Goal: Task Accomplishment & Management: Manage account settings

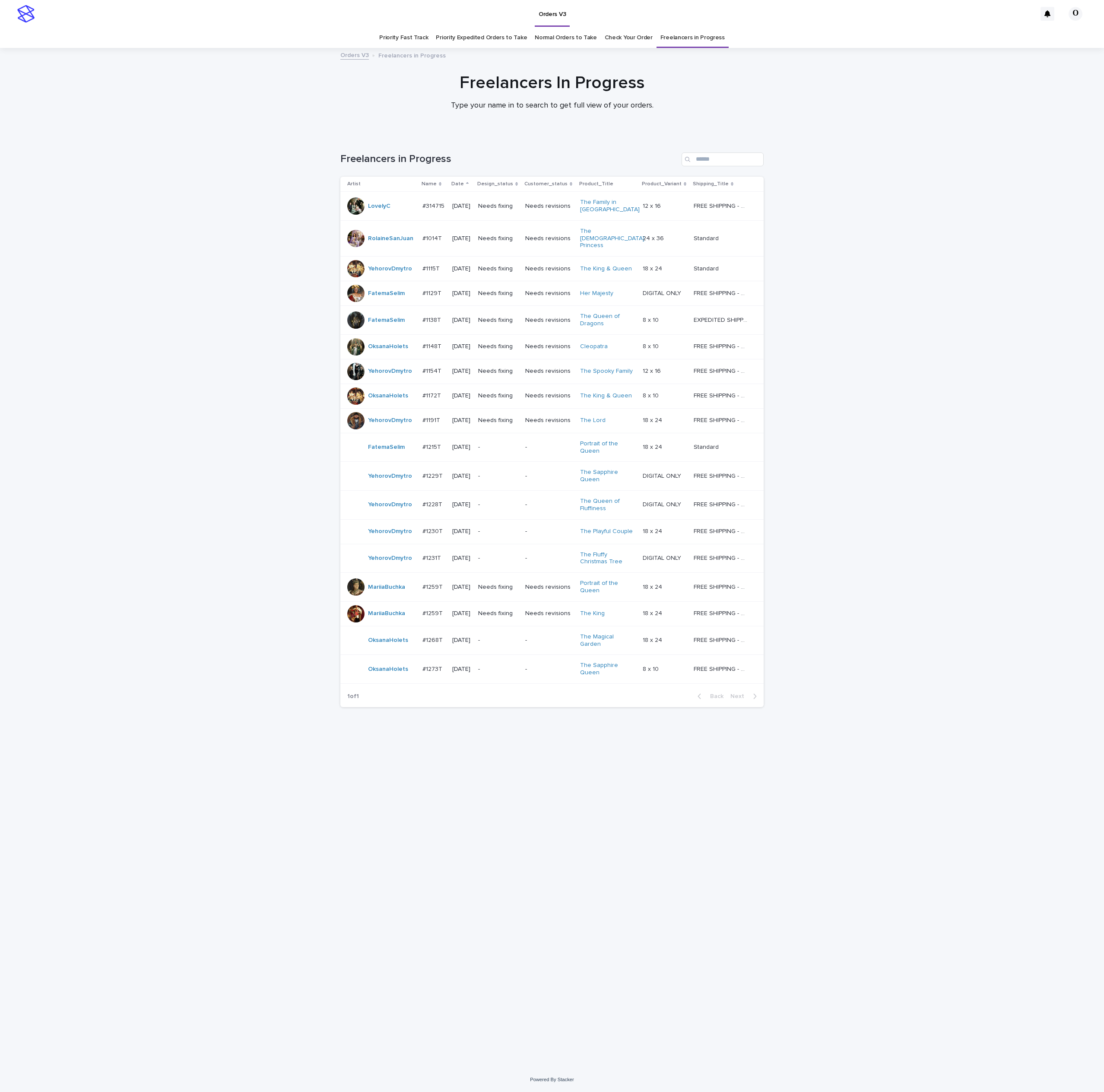
click at [423, 390] on p "#1172T" at bounding box center [432, 395] width 20 height 9
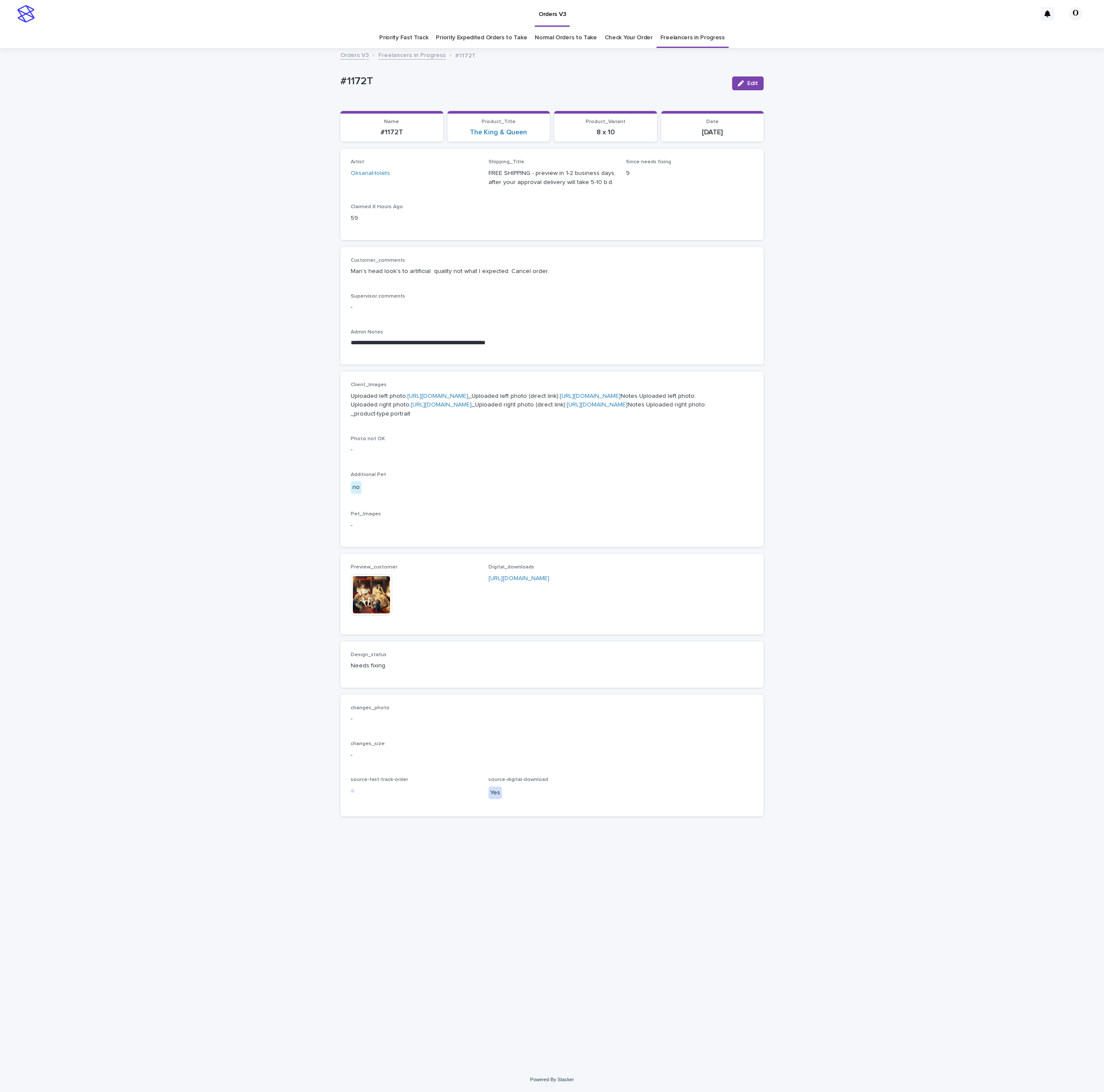
drag, startPoint x: 350, startPoint y: 102, endPoint x: 320, endPoint y: 98, distance: 30.3
click at [310, 103] on div "**********" at bounding box center [552, 558] width 1104 height 1018
click at [976, 131] on div "**********" at bounding box center [552, 558] width 1104 height 1018
click at [233, 337] on div "**********" at bounding box center [552, 558] width 1104 height 1018
click at [584, 326] on div "**********" at bounding box center [552, 305] width 402 height 97
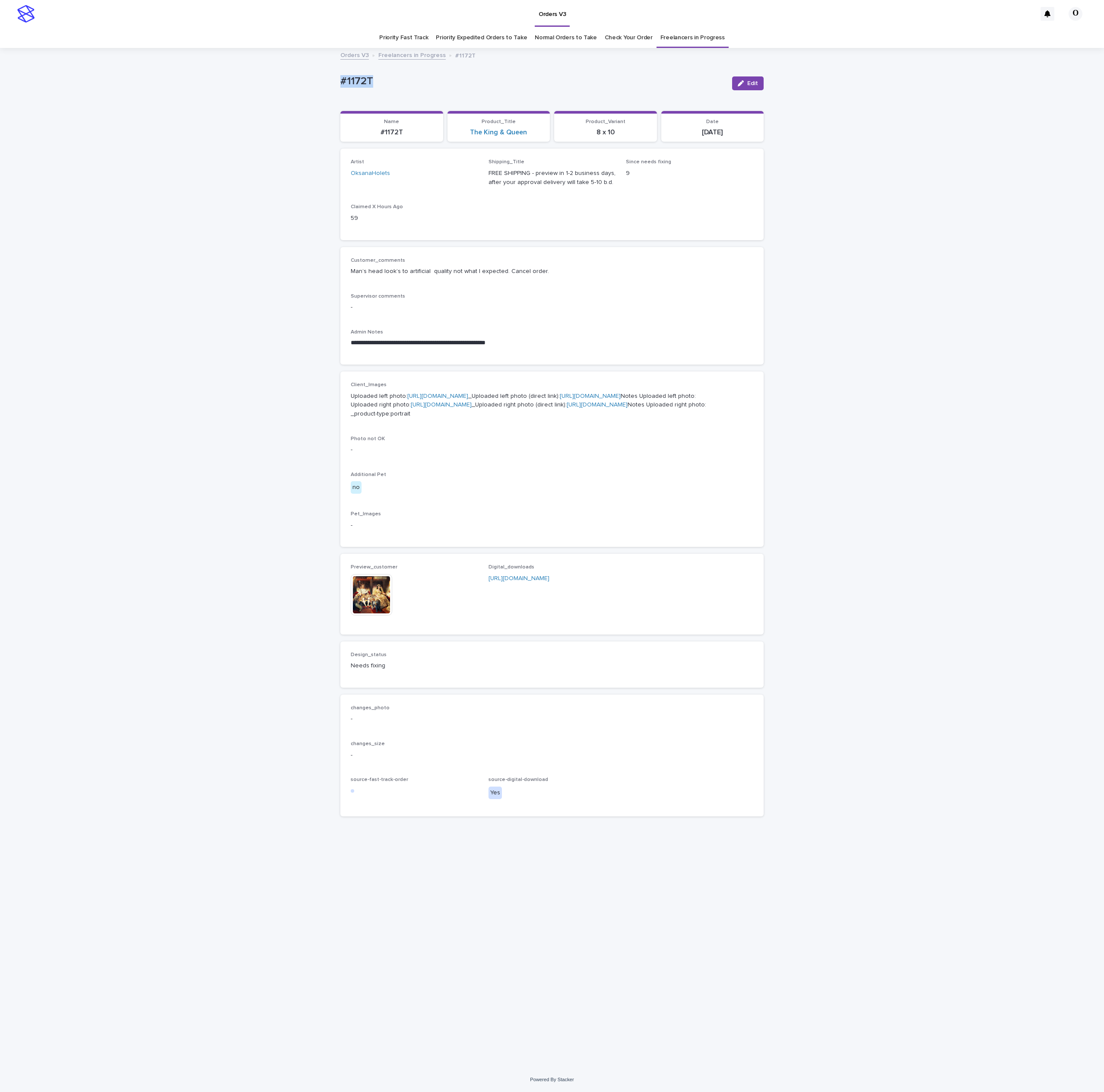
drag, startPoint x: 305, startPoint y: 74, endPoint x: 268, endPoint y: 68, distance: 37.5
click at [268, 68] on div "**********" at bounding box center [552, 558] width 1104 height 1018
copy p "#1172T"
click at [679, 293] on p "Supervisor comments" at bounding box center [552, 296] width 402 height 6
click at [755, 79] on button "Edit" at bounding box center [748, 83] width 32 height 14
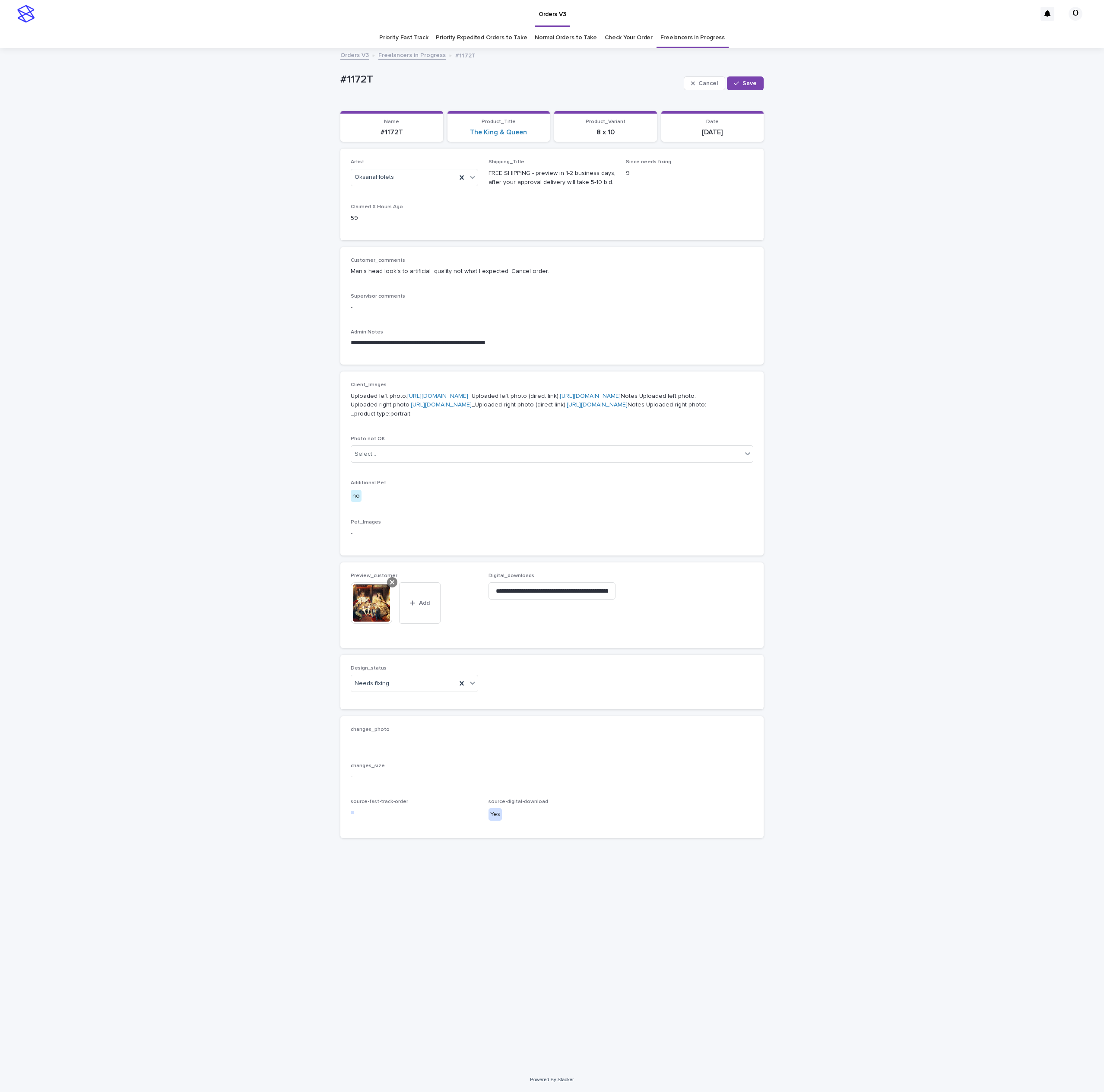
click at [393, 585] on icon at bounding box center [393, 582] width 5 height 7
click at [368, 596] on button "Add" at bounding box center [371, 589] width 41 height 14
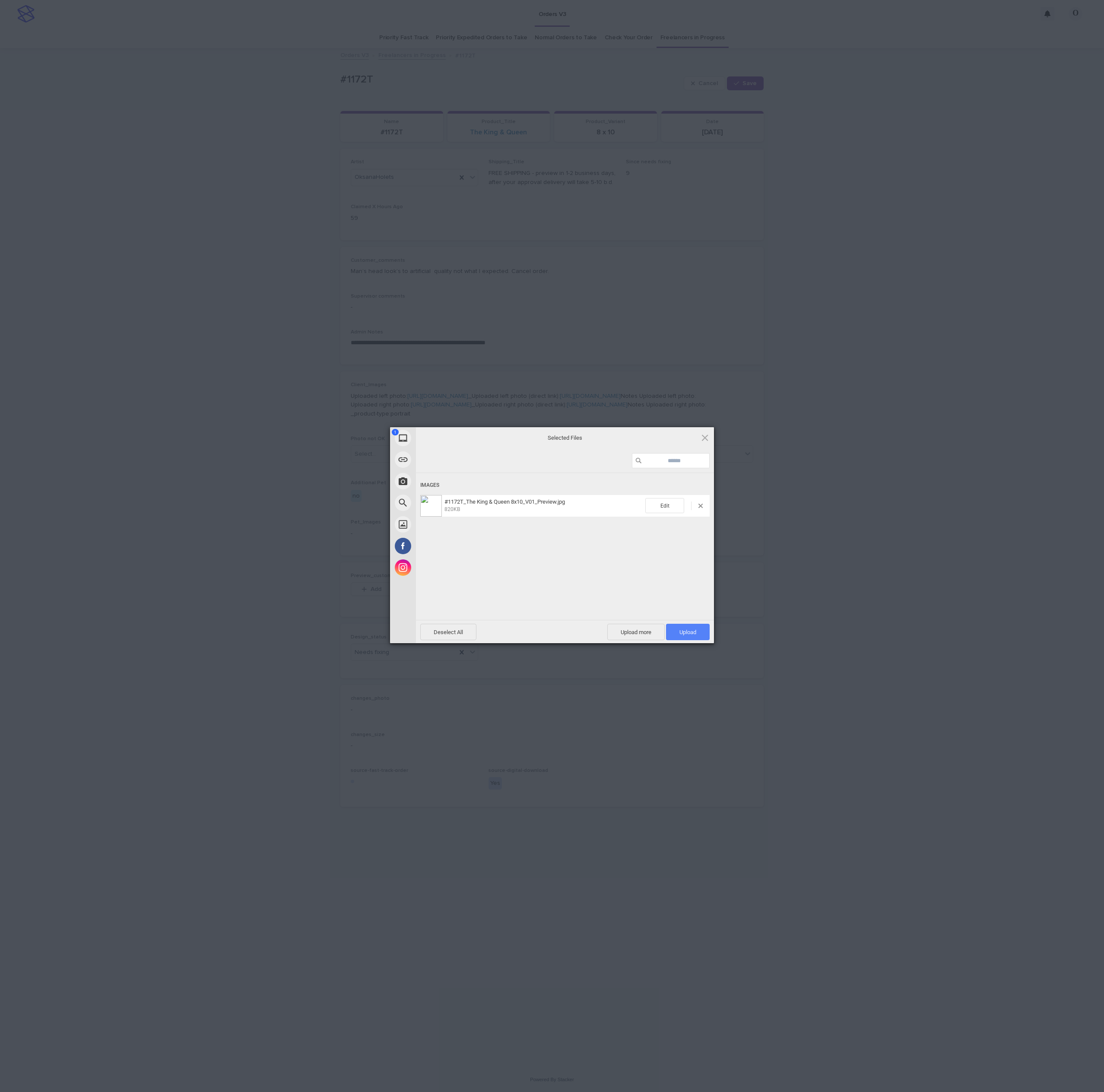
click at [681, 633] on span "Upload 1" at bounding box center [687, 632] width 17 height 7
click at [825, 565] on div "My Device Link (URL) Take Photo Web Search Unsplash Facebook Instagram Uploaded…" at bounding box center [552, 546] width 1104 height 1092
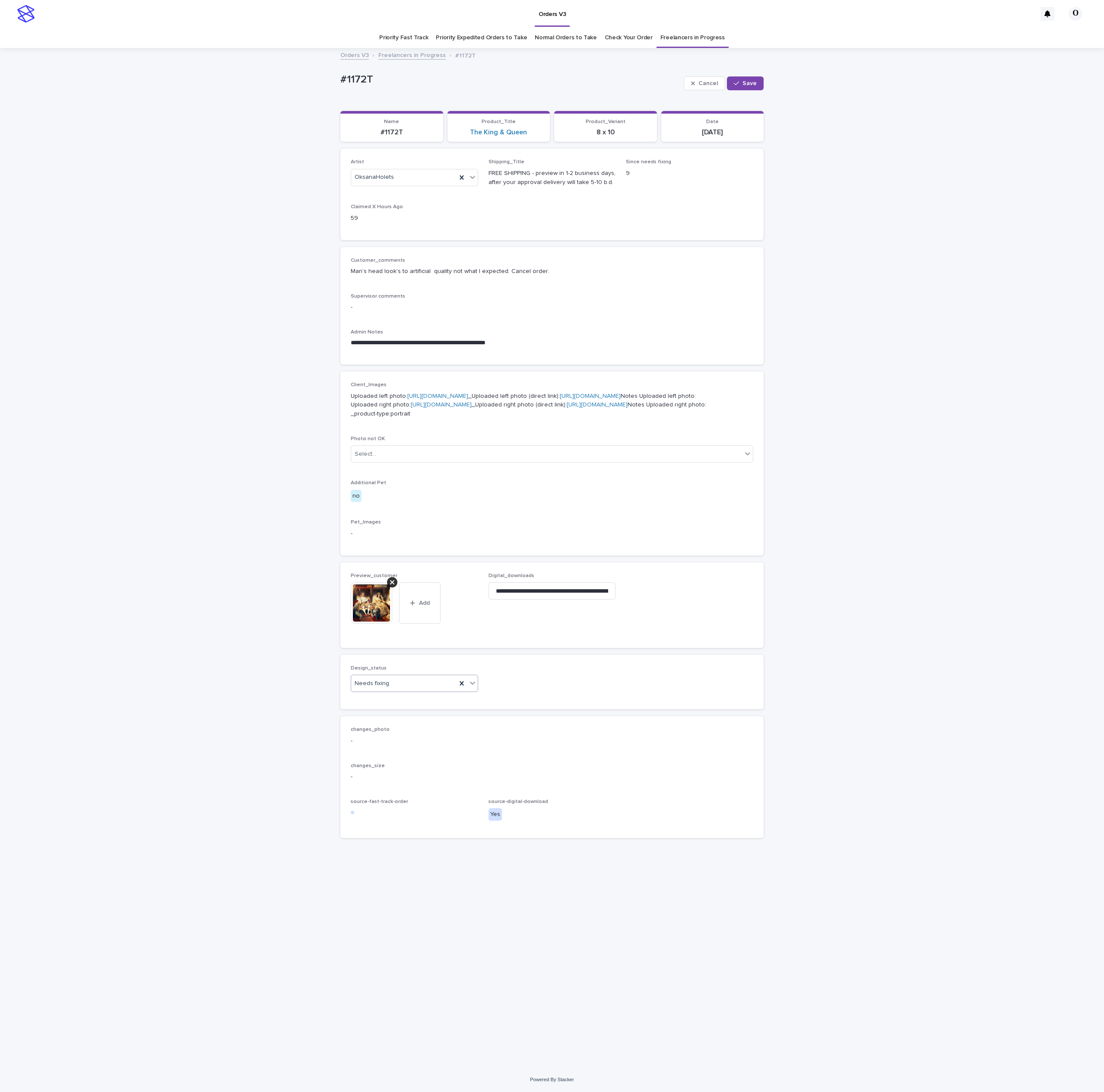
click at [402, 690] on div "Needs fixing" at bounding box center [404, 683] width 105 height 14
drag, startPoint x: 387, startPoint y: 789, endPoint x: 561, endPoint y: 525, distance: 316.2
click at [387, 790] on div "Uploaded" at bounding box center [414, 790] width 127 height 15
drag, startPoint x: 756, startPoint y: 86, endPoint x: 468, endPoint y: 99, distance: 288.3
click at [756, 86] on button "Save" at bounding box center [745, 83] width 37 height 14
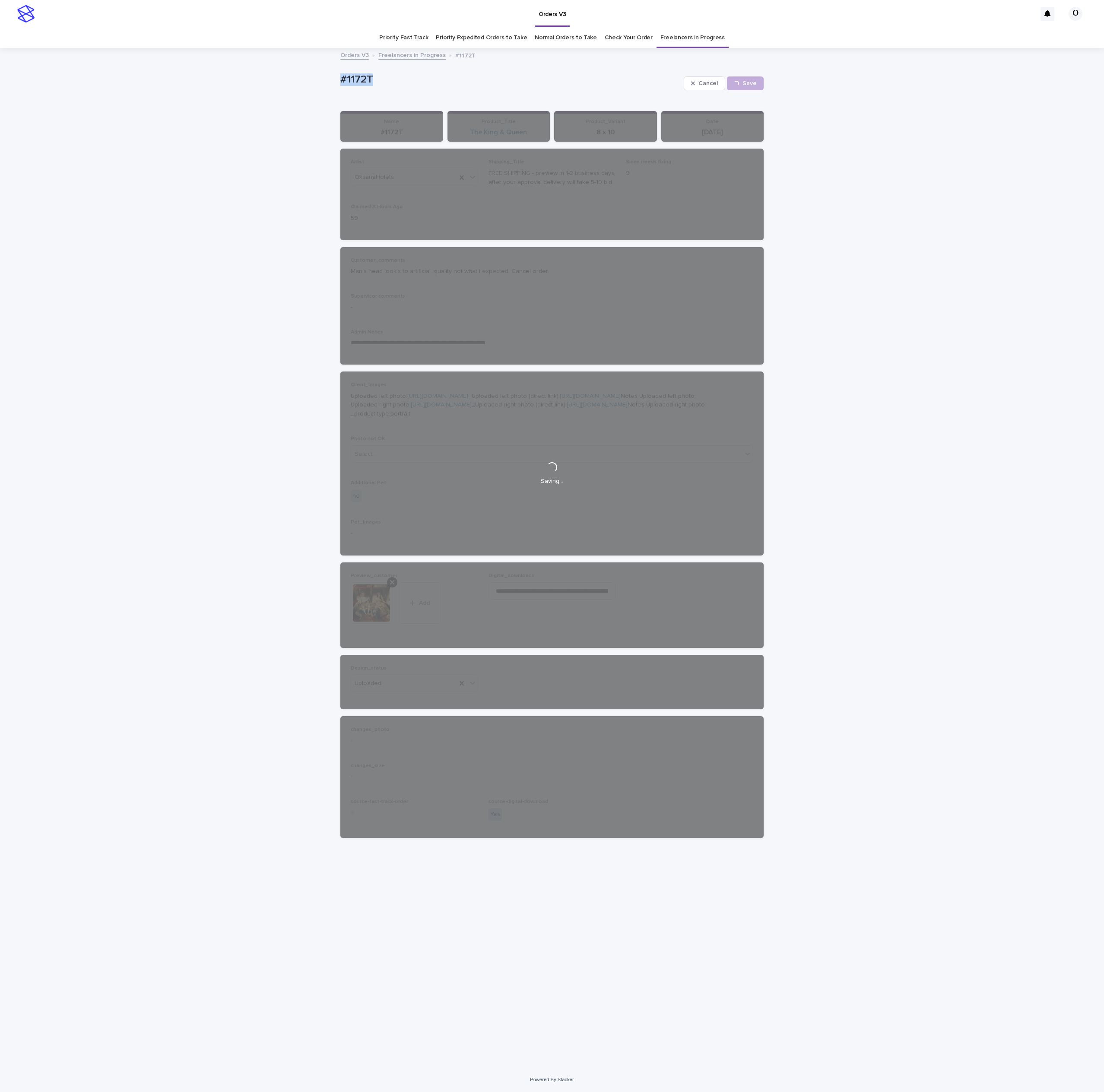
drag, startPoint x: 407, startPoint y: 89, endPoint x: 317, endPoint y: 94, distance: 90.1
click at [299, 91] on div "**********" at bounding box center [552, 558] width 1104 height 1018
copy p "#1172T"
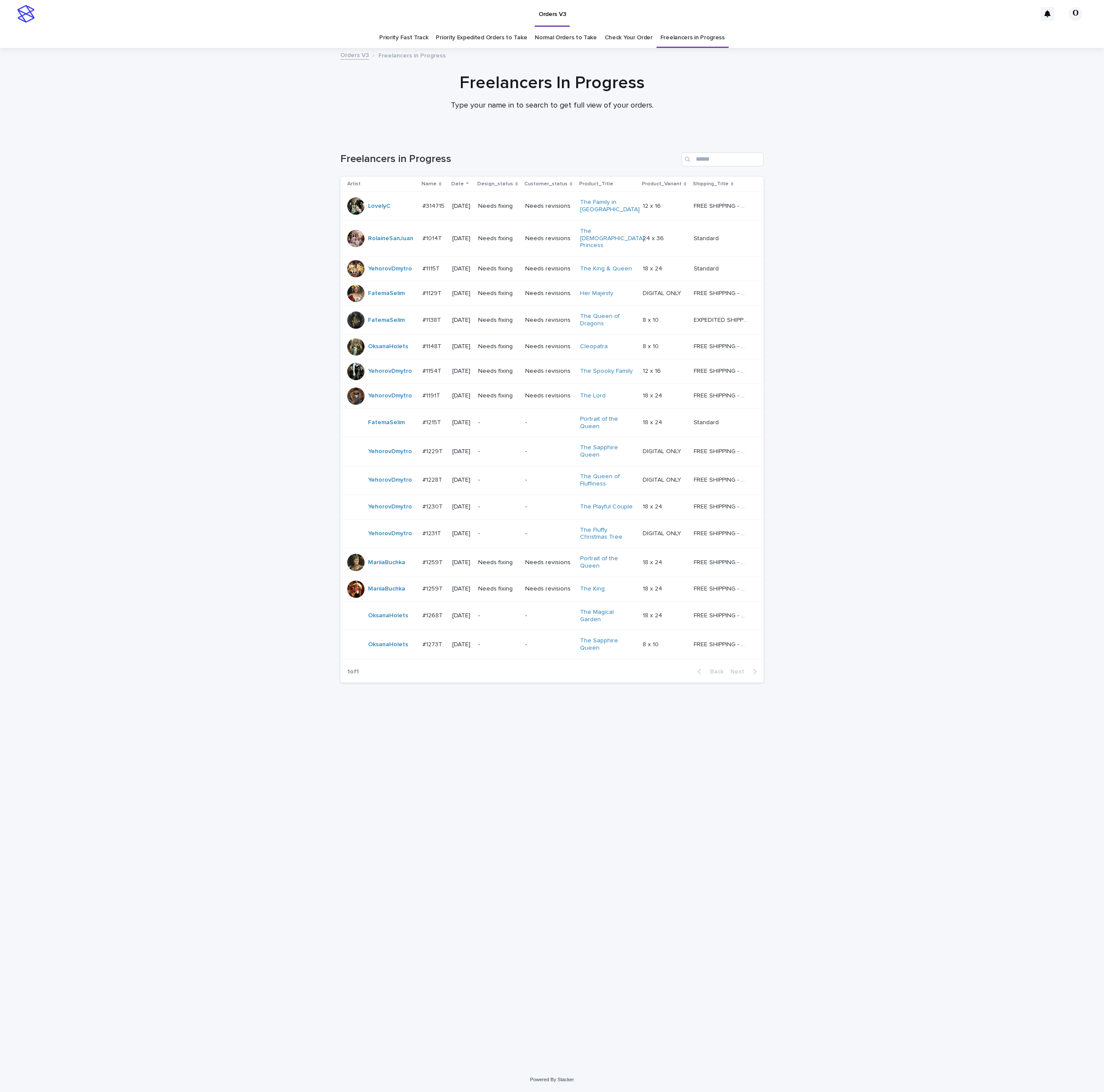
click at [438, 341] on p "#1148T" at bounding box center [433, 346] width 21 height 9
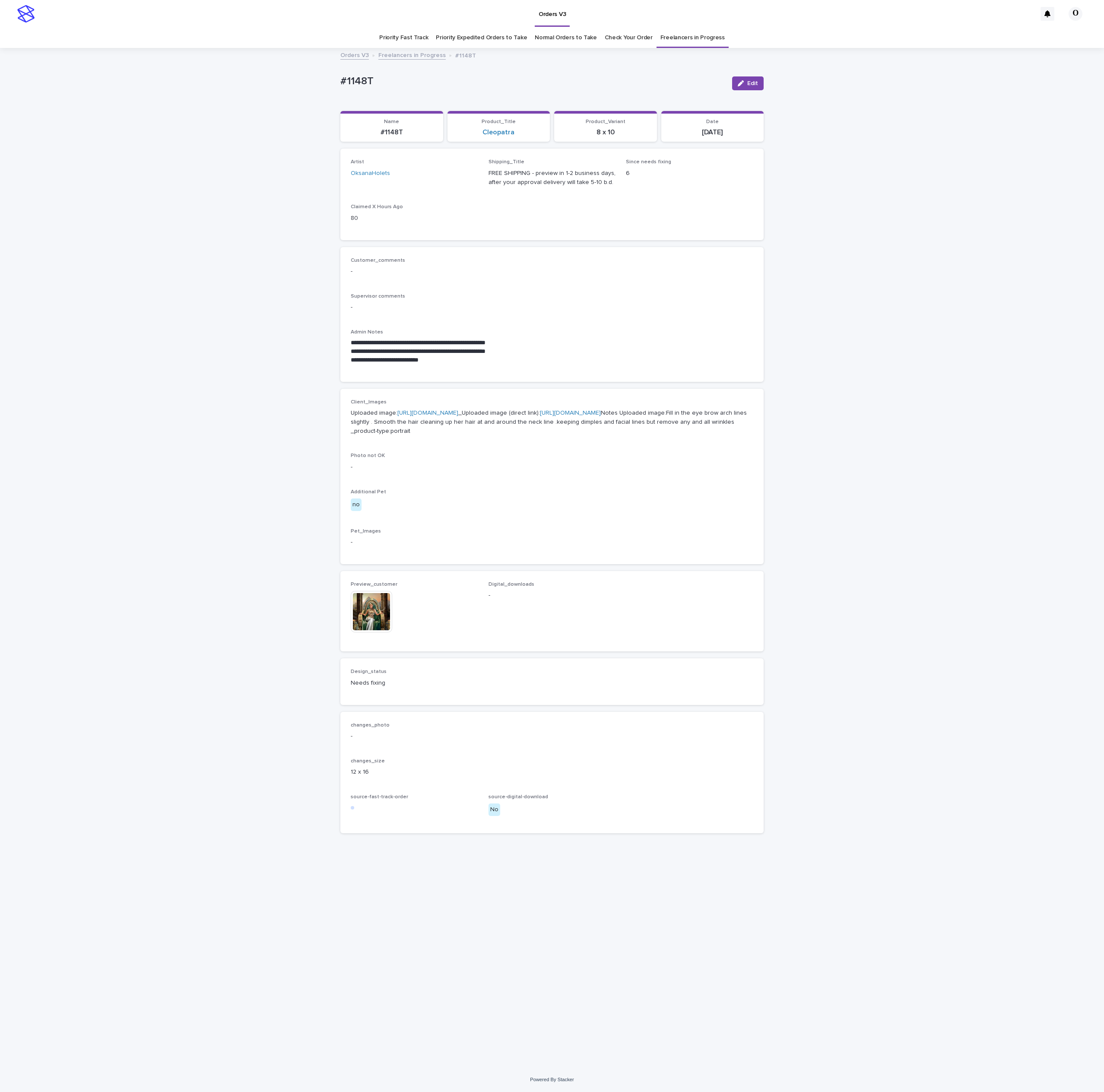
click at [1019, 387] on div "**********" at bounding box center [552, 558] width 1104 height 1018
drag, startPoint x: 399, startPoint y: 80, endPoint x: 354, endPoint y: 74, distance: 45.4
click at [311, 72] on div "**********" at bounding box center [552, 558] width 1104 height 1018
copy p "#1148T"
click at [181, 76] on div "**********" at bounding box center [552, 558] width 1104 height 1018
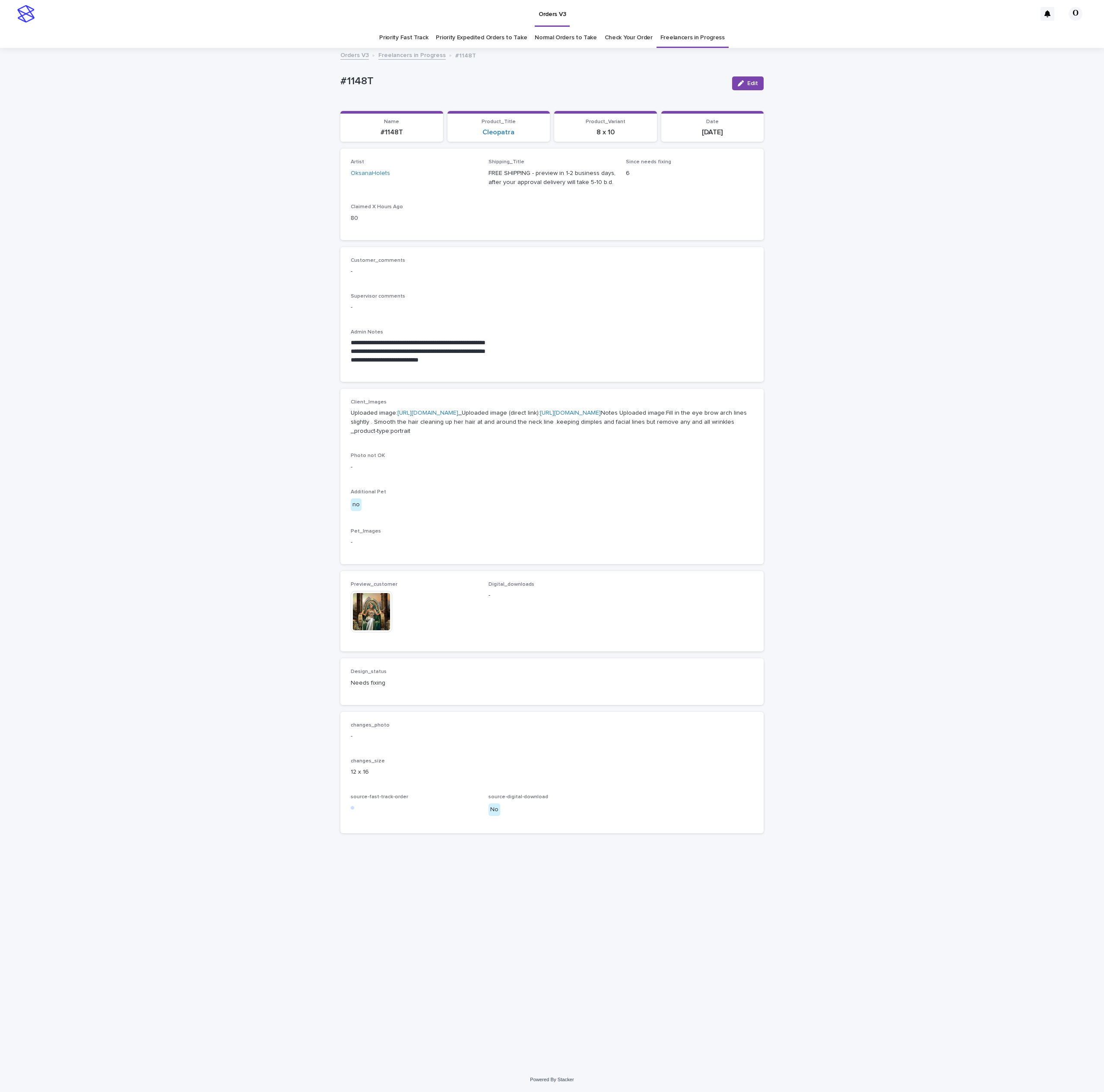
drag, startPoint x: 611, startPoint y: 334, endPoint x: 521, endPoint y: 178, distance: 180.1
click at [611, 334] on p "Admin Notes" at bounding box center [552, 332] width 402 height 6
click at [609, 307] on p "-" at bounding box center [552, 307] width 402 height 9
click at [607, 252] on div "**********" at bounding box center [552, 314] width 423 height 135
click at [751, 89] on button "Edit" at bounding box center [748, 83] width 32 height 14
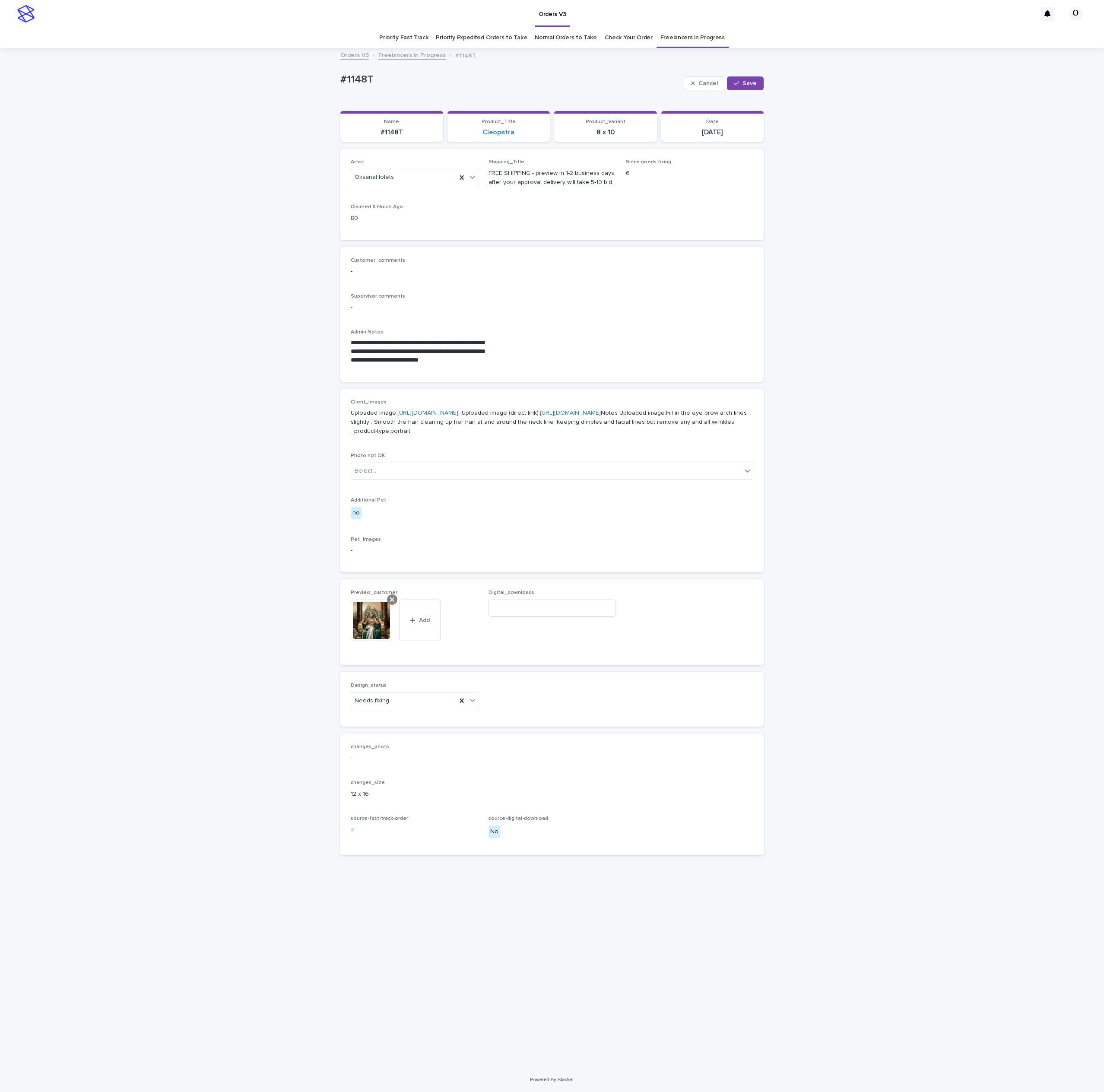
click at [390, 605] on div at bounding box center [393, 600] width 11 height 11
click at [372, 609] on span "Add" at bounding box center [376, 606] width 11 height 6
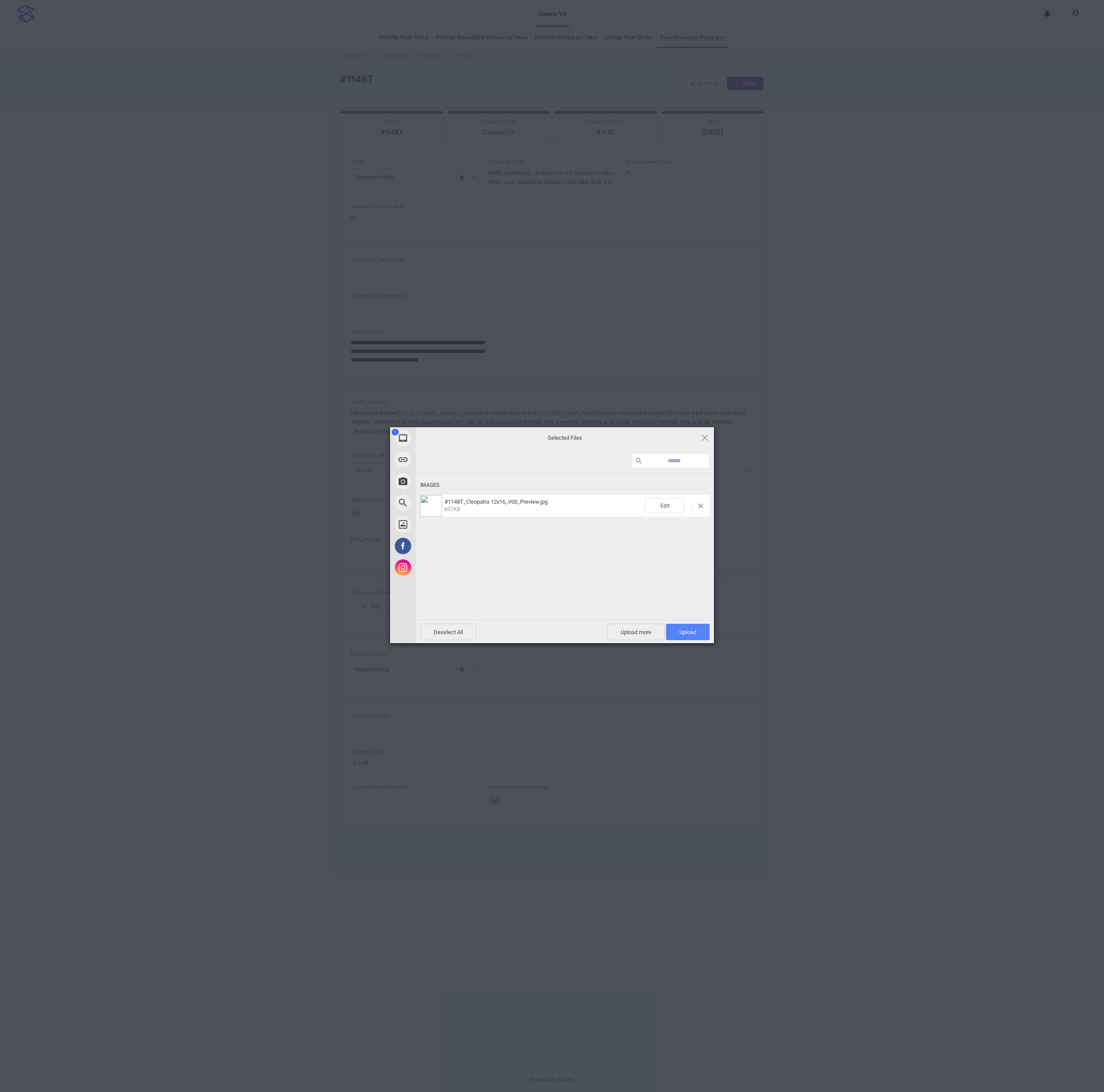
click at [704, 636] on span "Upload 1" at bounding box center [687, 632] width 44 height 17
click at [835, 507] on div "My Device Link (URL) Take Photo Web Search Unsplash Facebook Instagram Uploaded…" at bounding box center [552, 546] width 1104 height 1092
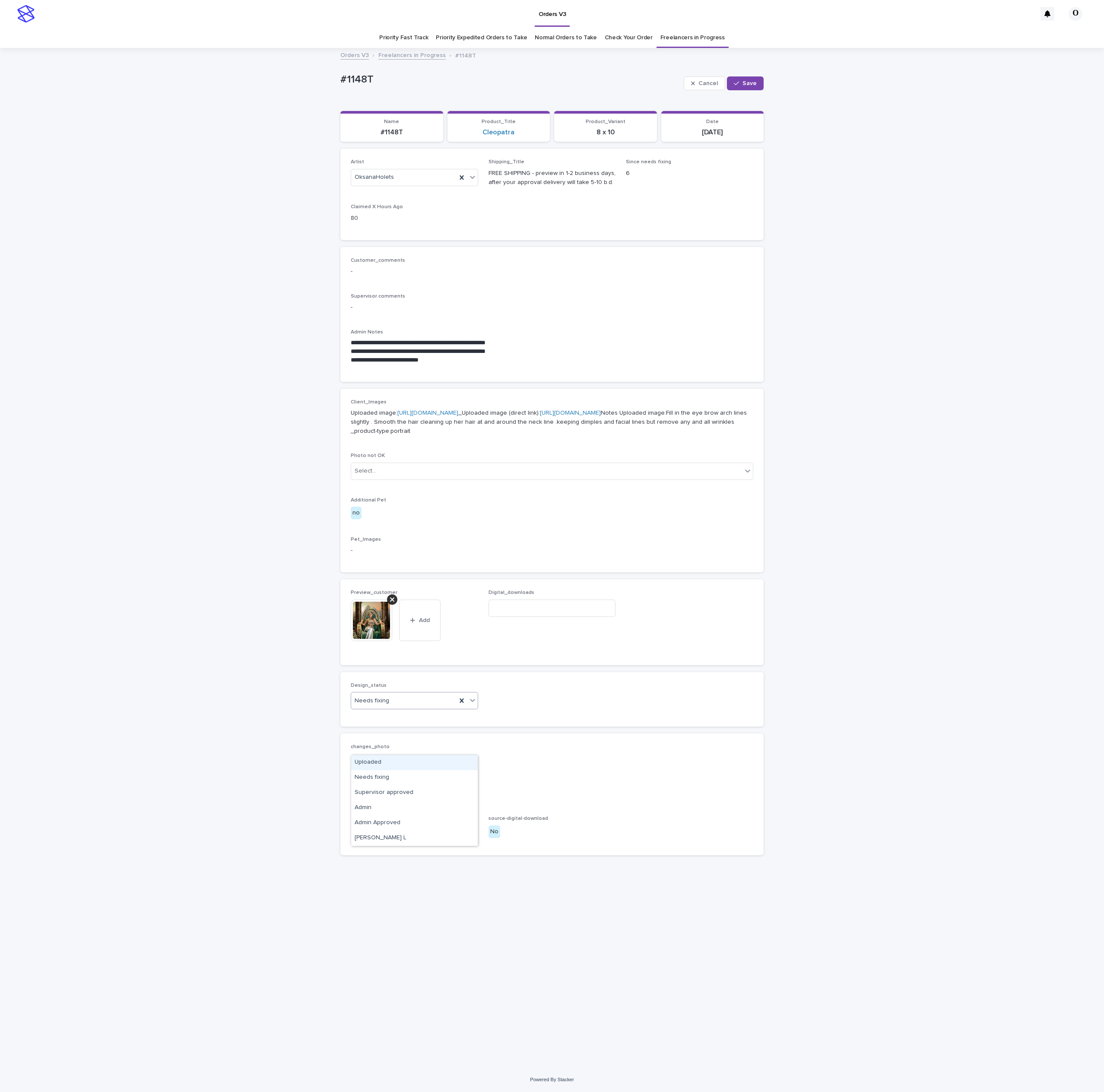
click at [367, 765] on div "Uploaded" at bounding box center [414, 763] width 127 height 15
drag, startPoint x: 748, startPoint y: 85, endPoint x: 657, endPoint y: 79, distance: 91.2
click at [747, 85] on span "Save" at bounding box center [749, 83] width 14 height 6
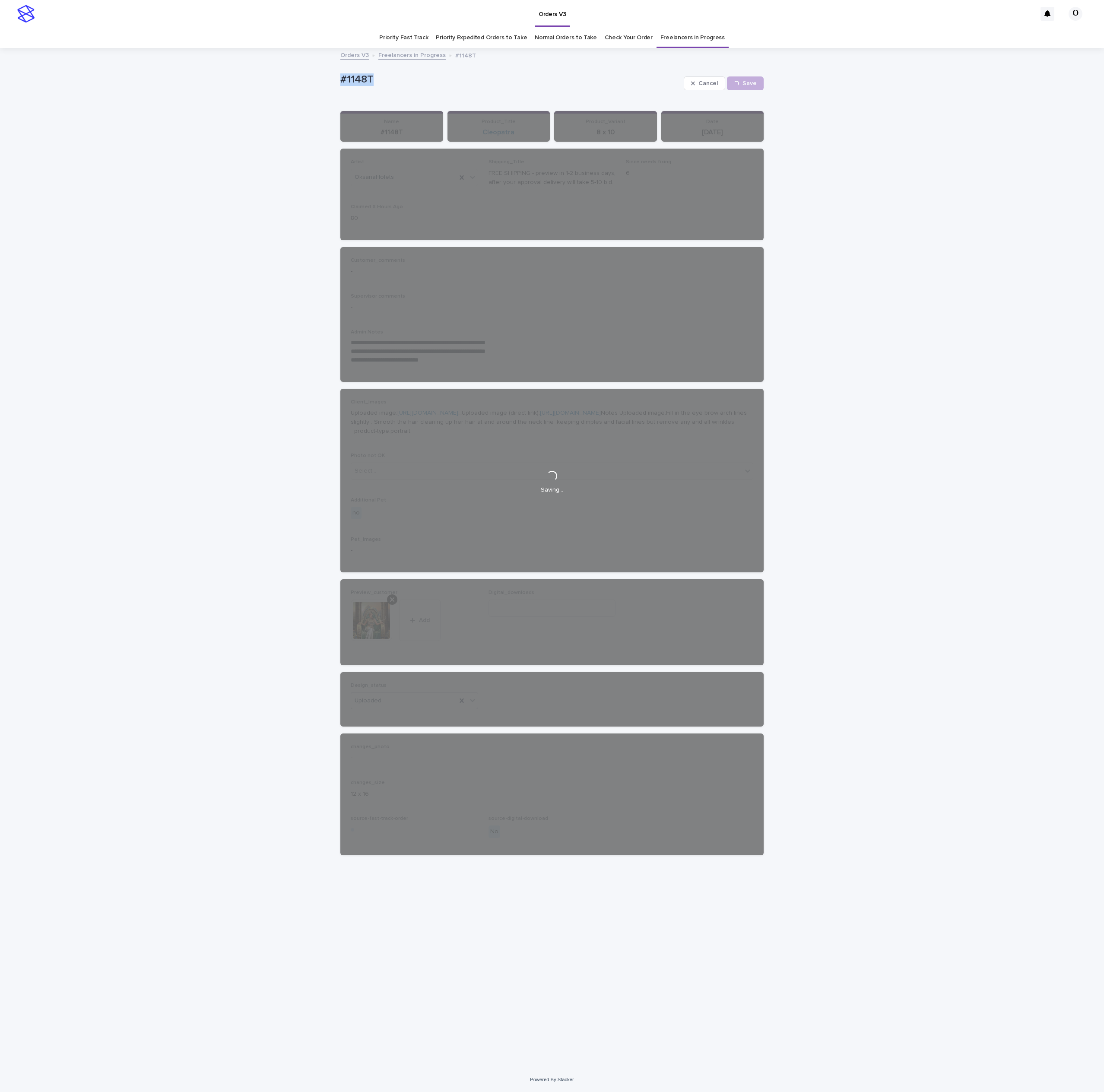
drag, startPoint x: 405, startPoint y: 67, endPoint x: 351, endPoint y: 74, distance: 54.5
click at [337, 77] on div "**********" at bounding box center [552, 547] width 432 height 997
copy p "#1148T"
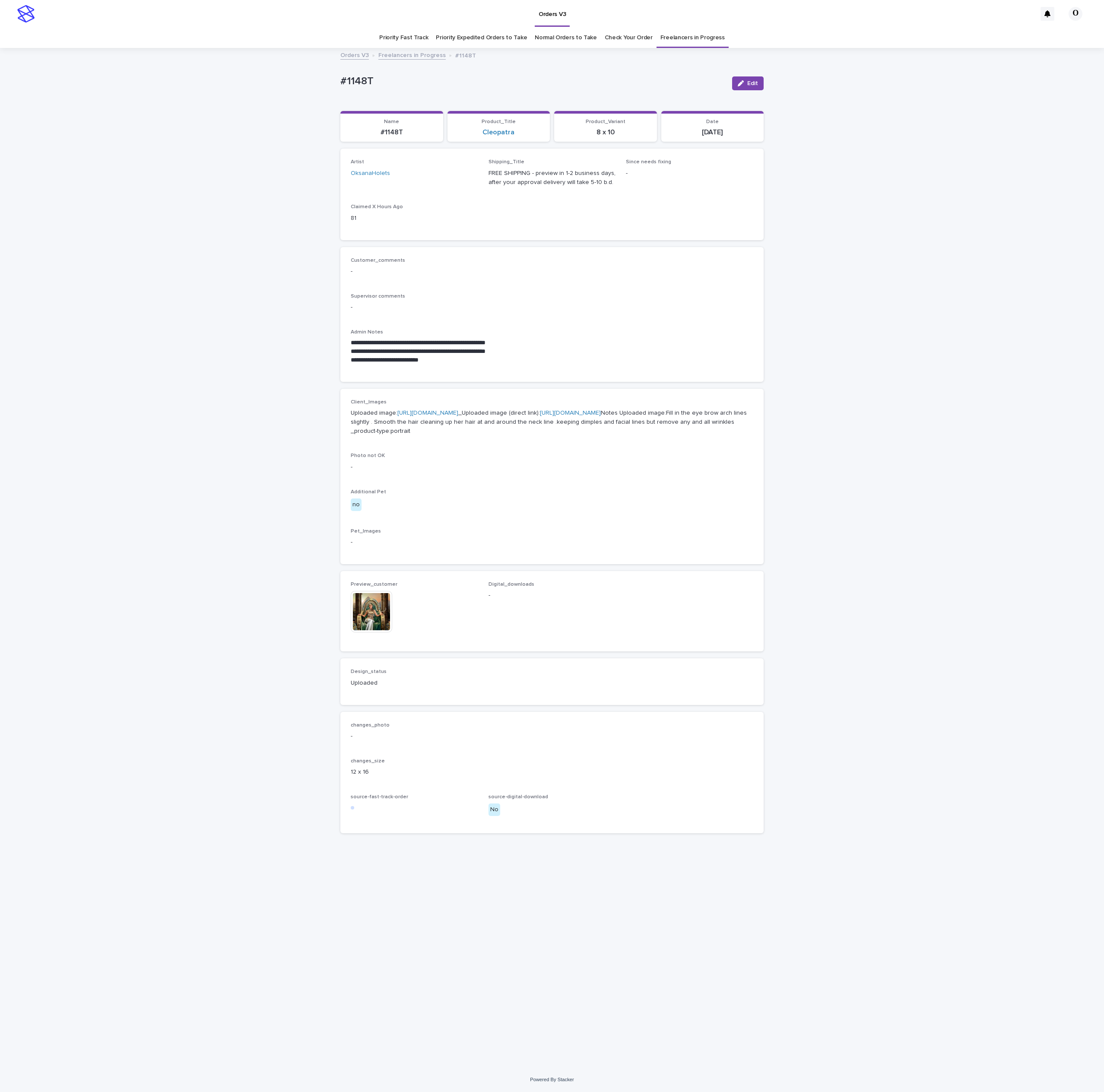
click at [557, 239] on div "Loading... Saving… Artist OksanaHolets Shipping_Title FREE SHIPPING - preview i…" at bounding box center [552, 197] width 423 height 98
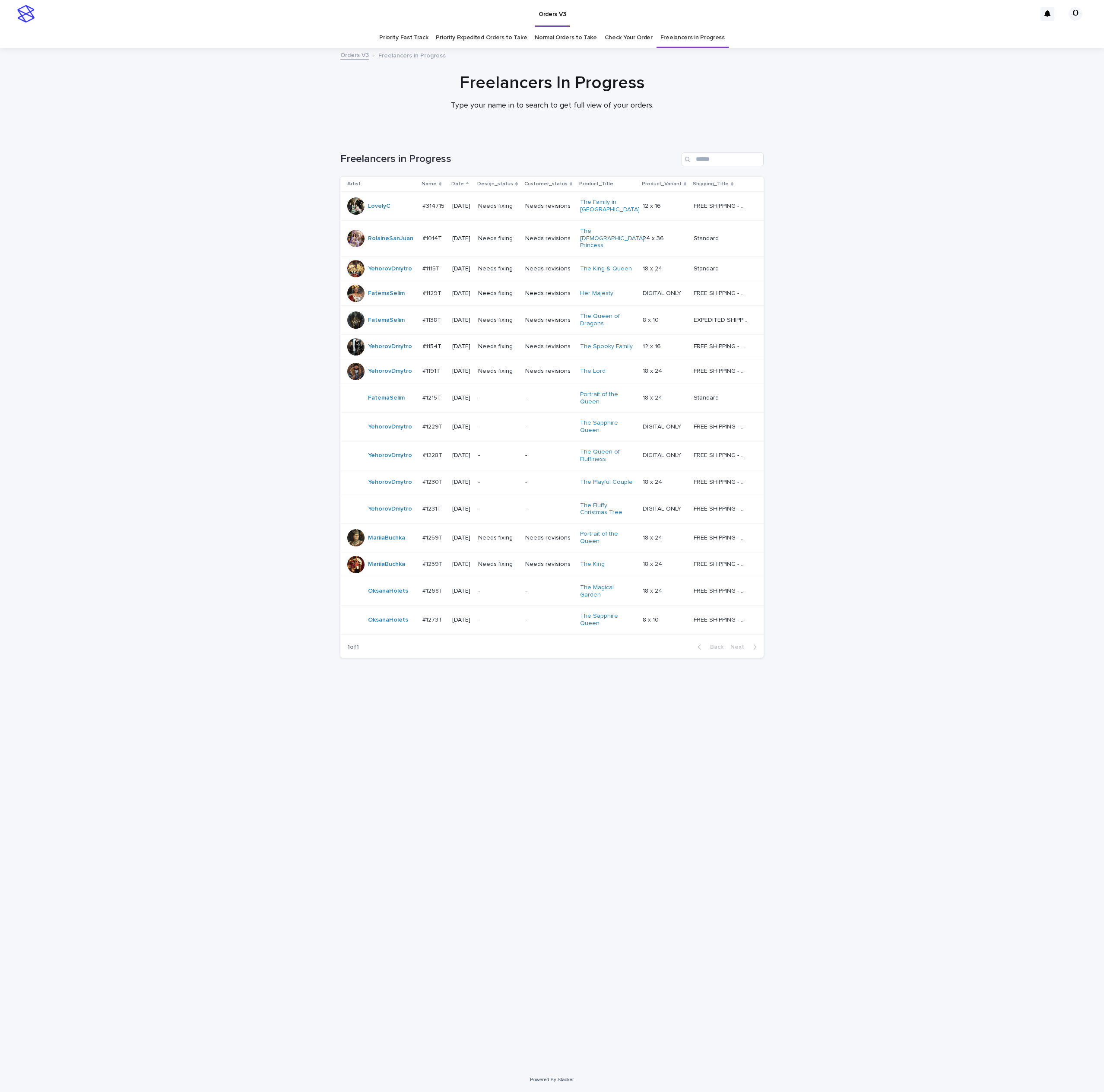
click at [434, 588] on div "#1268T #1268T" at bounding box center [434, 591] width 23 height 14
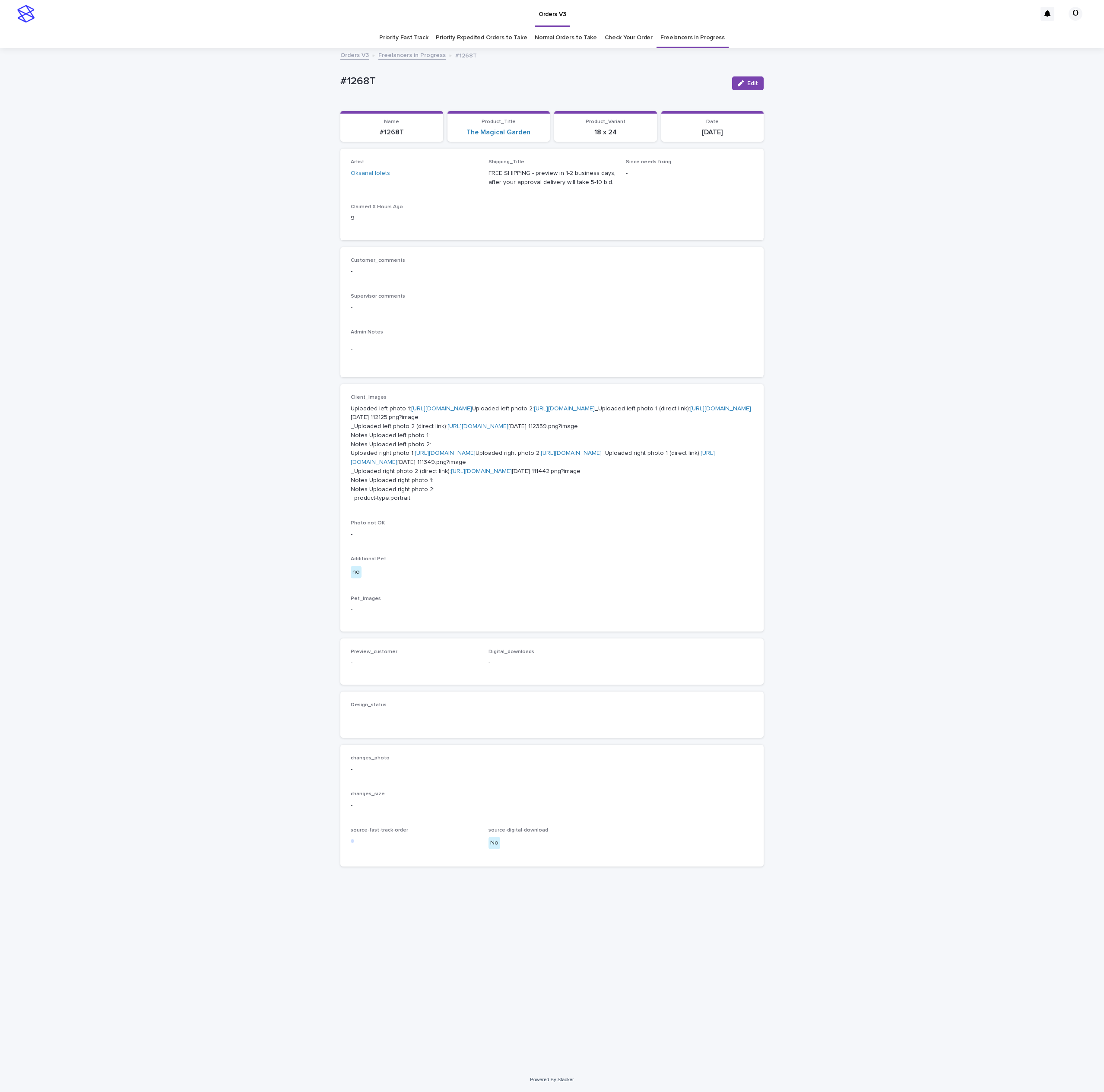
click at [411, 411] on link "[URL][DOMAIN_NAME]" at bounding box center [441, 408] width 61 height 6
click at [534, 411] on link "[URL][DOMAIN_NAME]" at bounding box center [564, 408] width 61 height 6
drag, startPoint x: 818, startPoint y: 305, endPoint x: 796, endPoint y: 279, distance: 34.1
click at [818, 305] on div "Loading... Saving… Loading... Saving… #1268T Edit #1268T Edit Sorry, there was …" at bounding box center [552, 558] width 1104 height 1018
click at [415, 456] on link "[URL][DOMAIN_NAME]" at bounding box center [445, 453] width 61 height 6
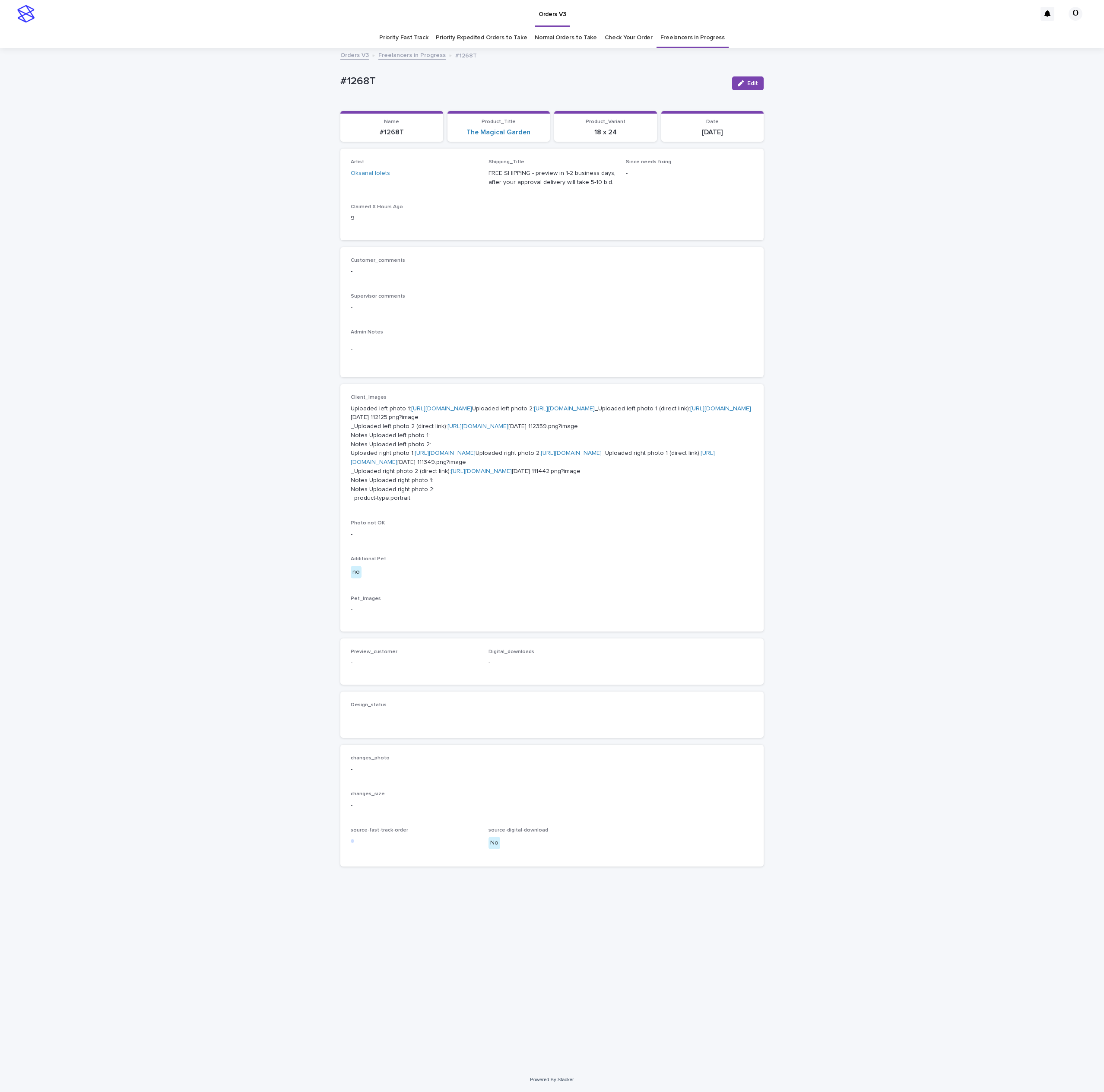
click at [417, 456] on link "[URL][DOMAIN_NAME]" at bounding box center [445, 453] width 61 height 6
click at [516, 290] on div "Customer_comments - Supervisor comments - Admin Notes -" at bounding box center [552, 312] width 402 height 110
click at [628, 40] on link "Check Your Order" at bounding box center [629, 38] width 48 height 20
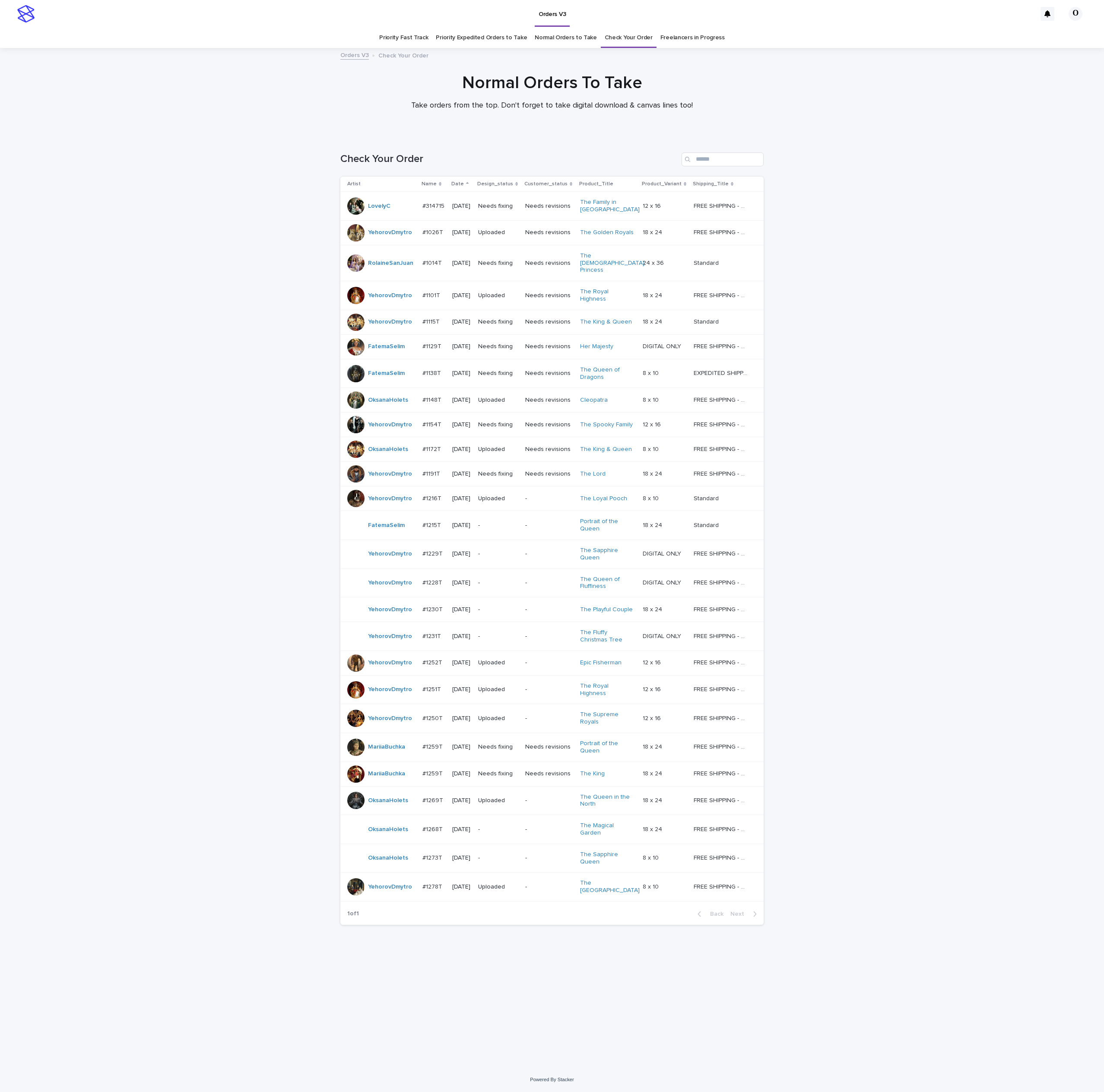
click at [435, 824] on p "#1268T" at bounding box center [433, 829] width 22 height 9
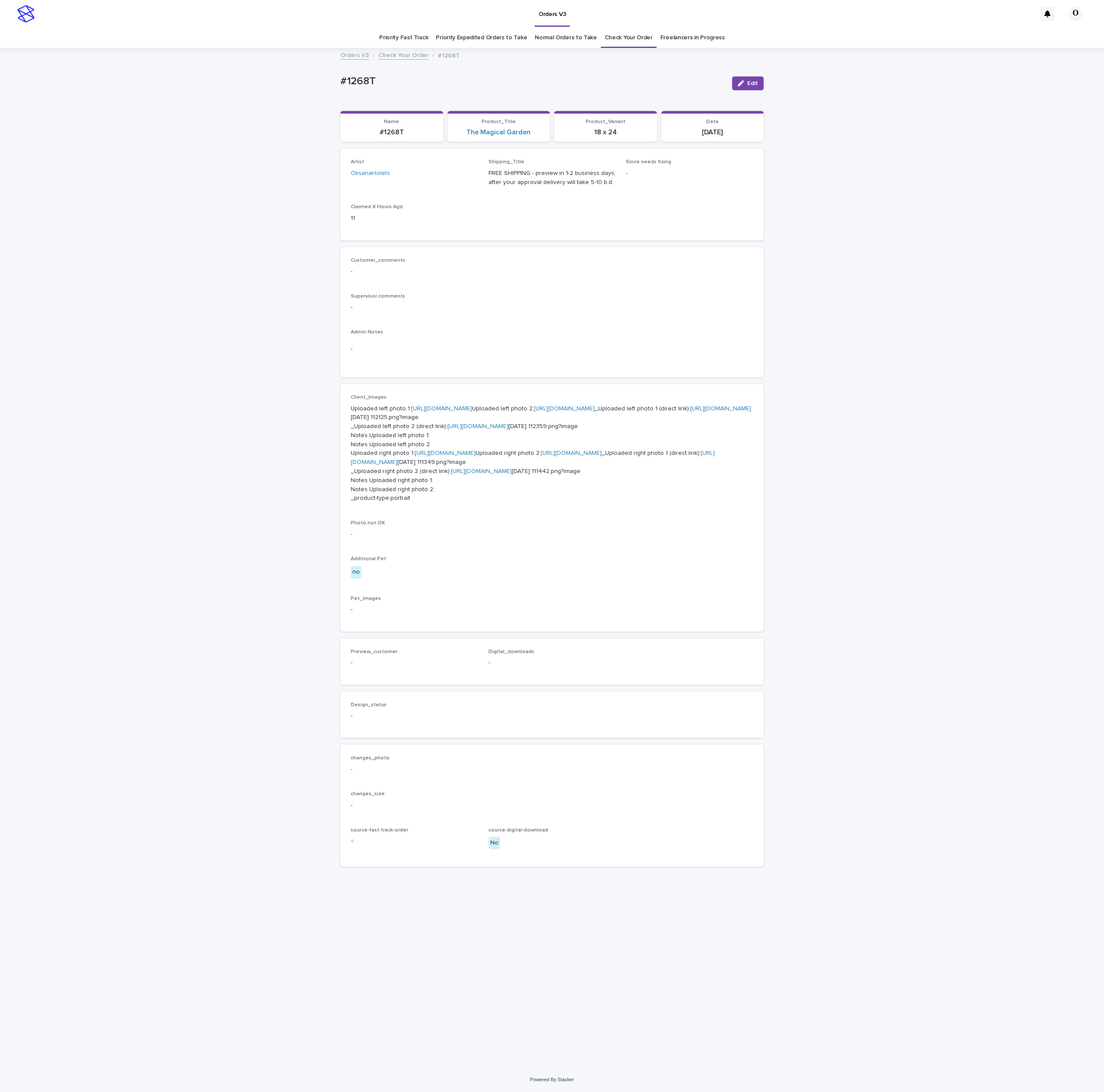
click at [428, 456] on link "[URL][DOMAIN_NAME]" at bounding box center [445, 453] width 61 height 6
drag, startPoint x: 432, startPoint y: 74, endPoint x: 316, endPoint y: 79, distance: 116.1
click at [296, 74] on div "Loading... Saving… Loading... Saving… #1268T Edit #1268T Edit Sorry, there was …" at bounding box center [552, 558] width 1104 height 1018
copy p "#1268T"
drag, startPoint x: 593, startPoint y: 338, endPoint x: 591, endPoint y: 328, distance: 10.2
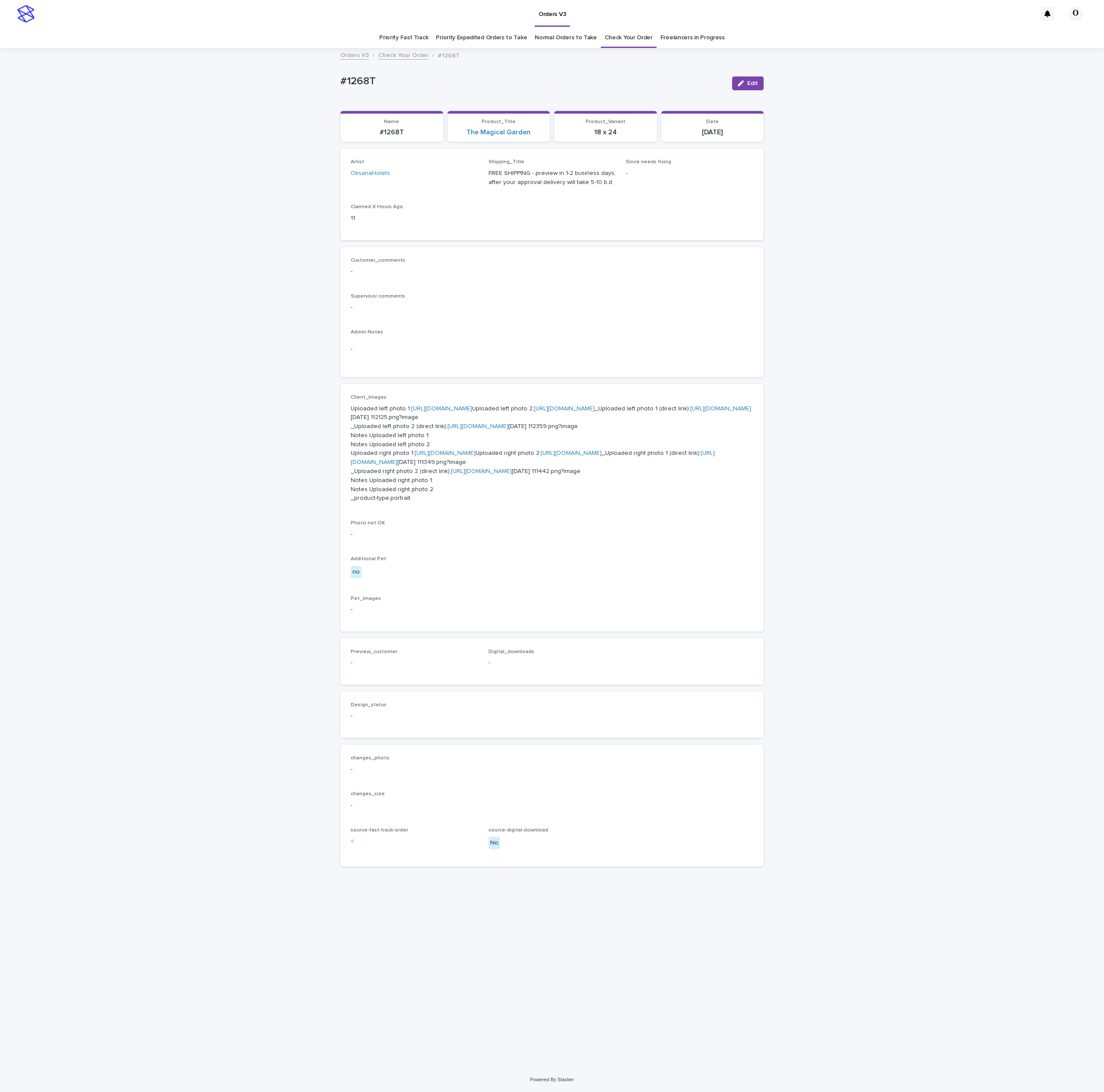
click at [591, 338] on div "Admin Notes -" at bounding box center [552, 348] width 402 height 38
click at [750, 81] on span "Edit" at bounding box center [753, 83] width 11 height 6
click at [367, 676] on div "button" at bounding box center [366, 673] width 9 height 6
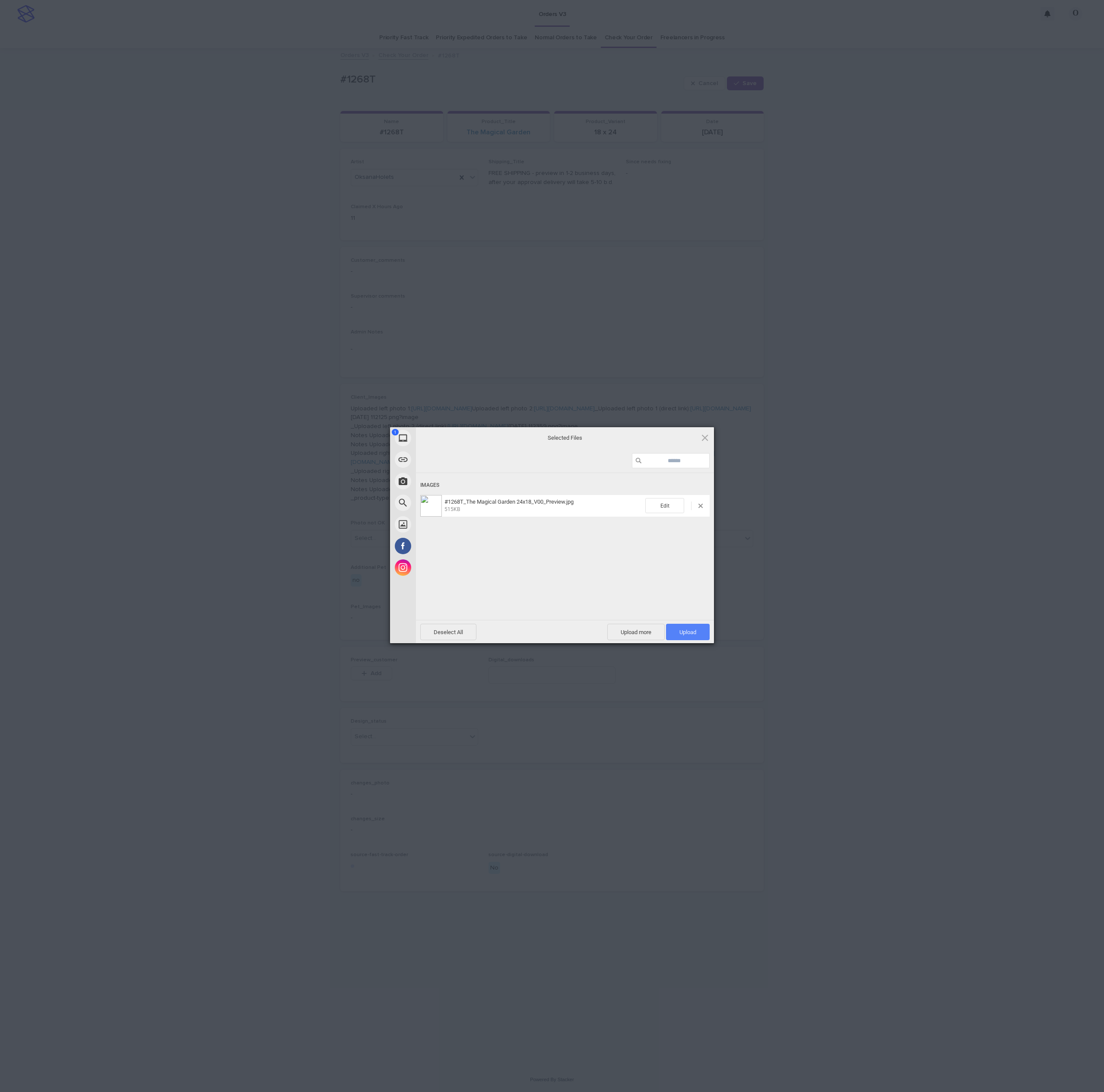
click at [687, 632] on span "Upload 1" at bounding box center [687, 632] width 17 height 7
click at [817, 528] on div "My Device Link (URL) Take Photo Web Search Unsplash Facebook Instagram Uploaded…" at bounding box center [552, 546] width 1104 height 1092
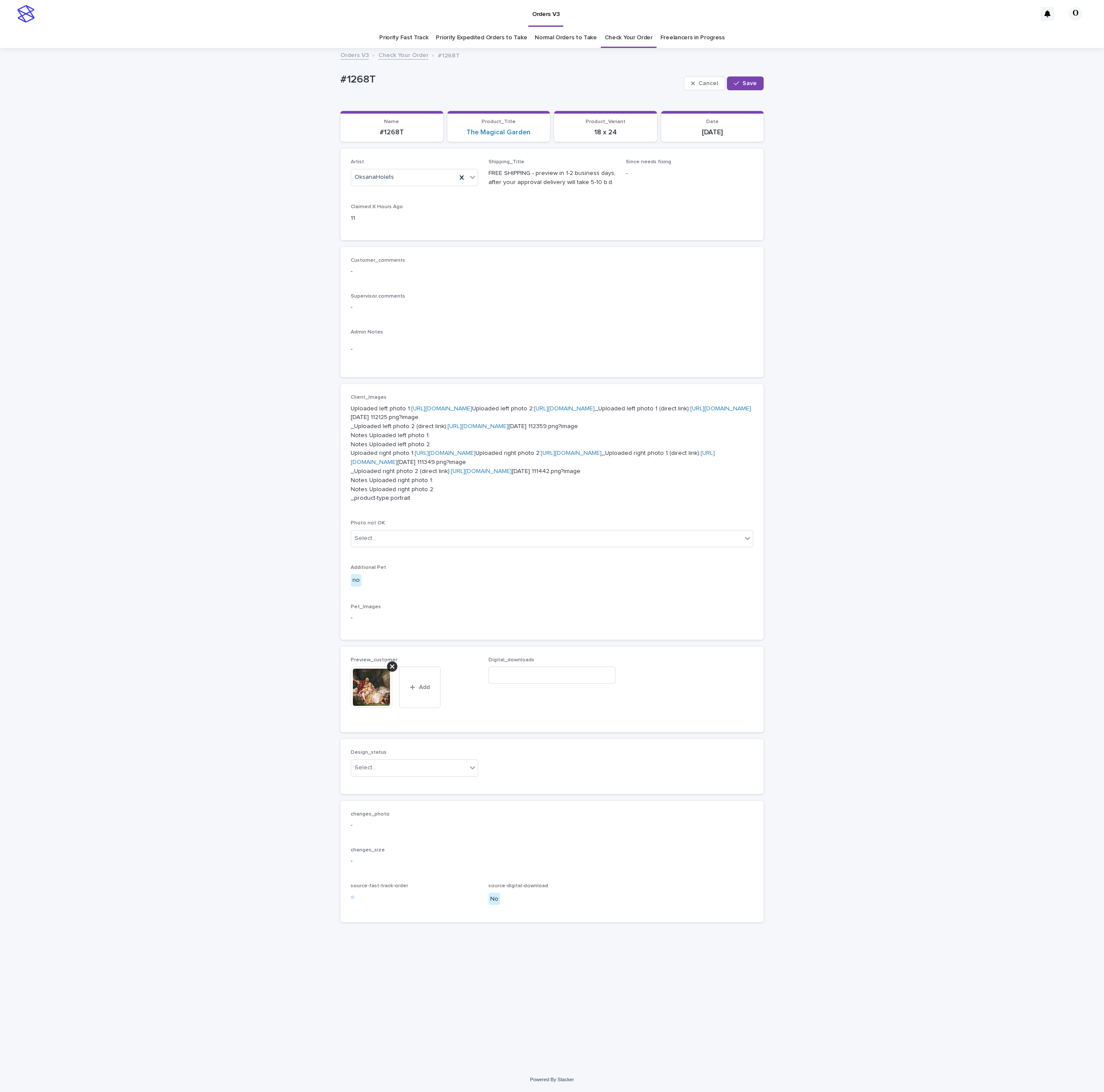
click at [384, 783] on div "Design_status Select..." at bounding box center [414, 766] width 128 height 34
click at [388, 775] on div "Select..." at bounding box center [409, 767] width 116 height 14
click at [372, 916] on div "Uploaded" at bounding box center [408, 910] width 127 height 15
click at [747, 79] on button "Save" at bounding box center [745, 83] width 37 height 14
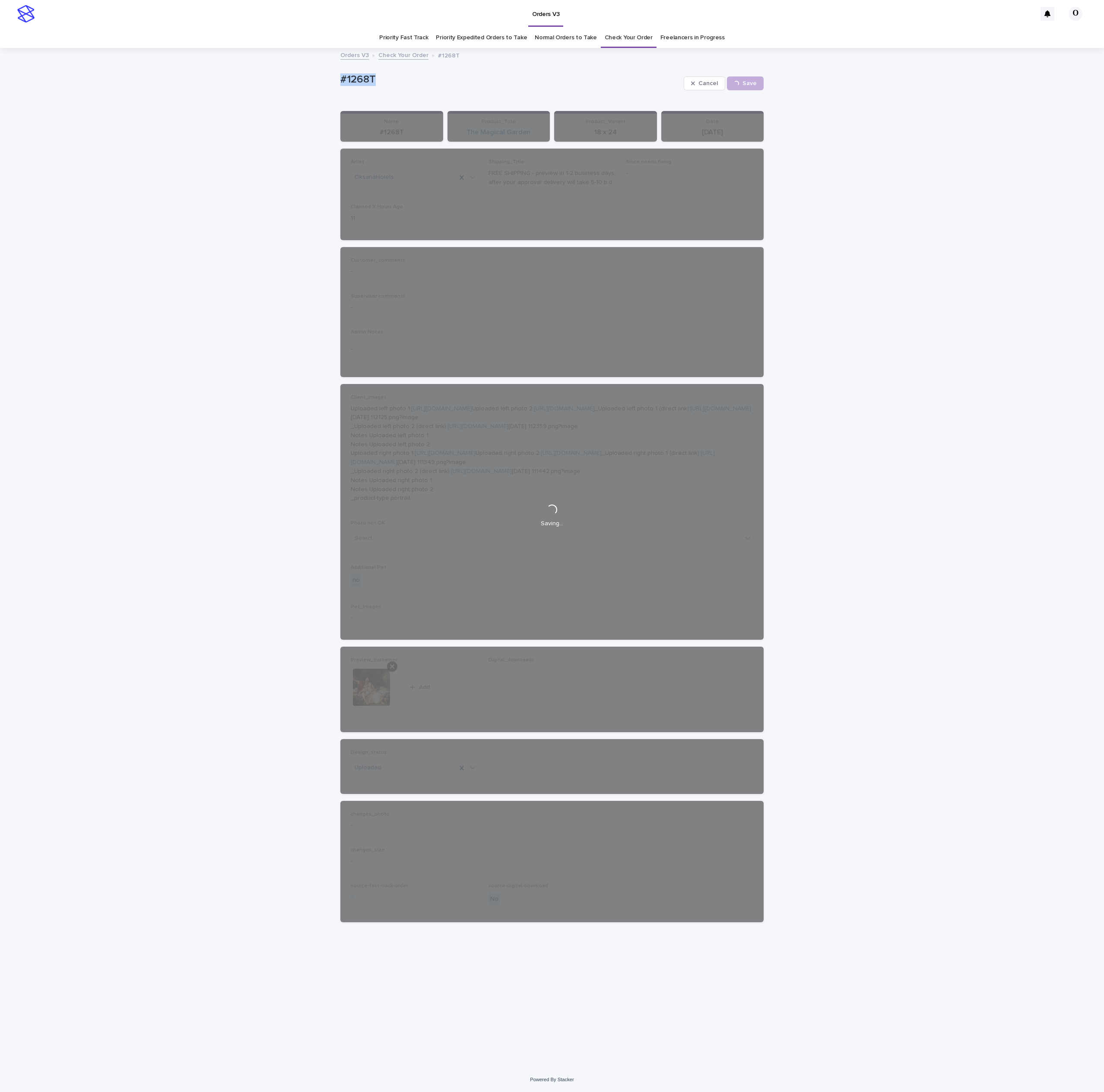
drag, startPoint x: 428, startPoint y: 76, endPoint x: 299, endPoint y: 69, distance: 129.2
click at [299, 69] on div "Loading... Saving… Loading... Saving… #1268T Cancel Save #1268T Cancel Loading.…" at bounding box center [552, 558] width 1104 height 1018
copy p "#1268T"
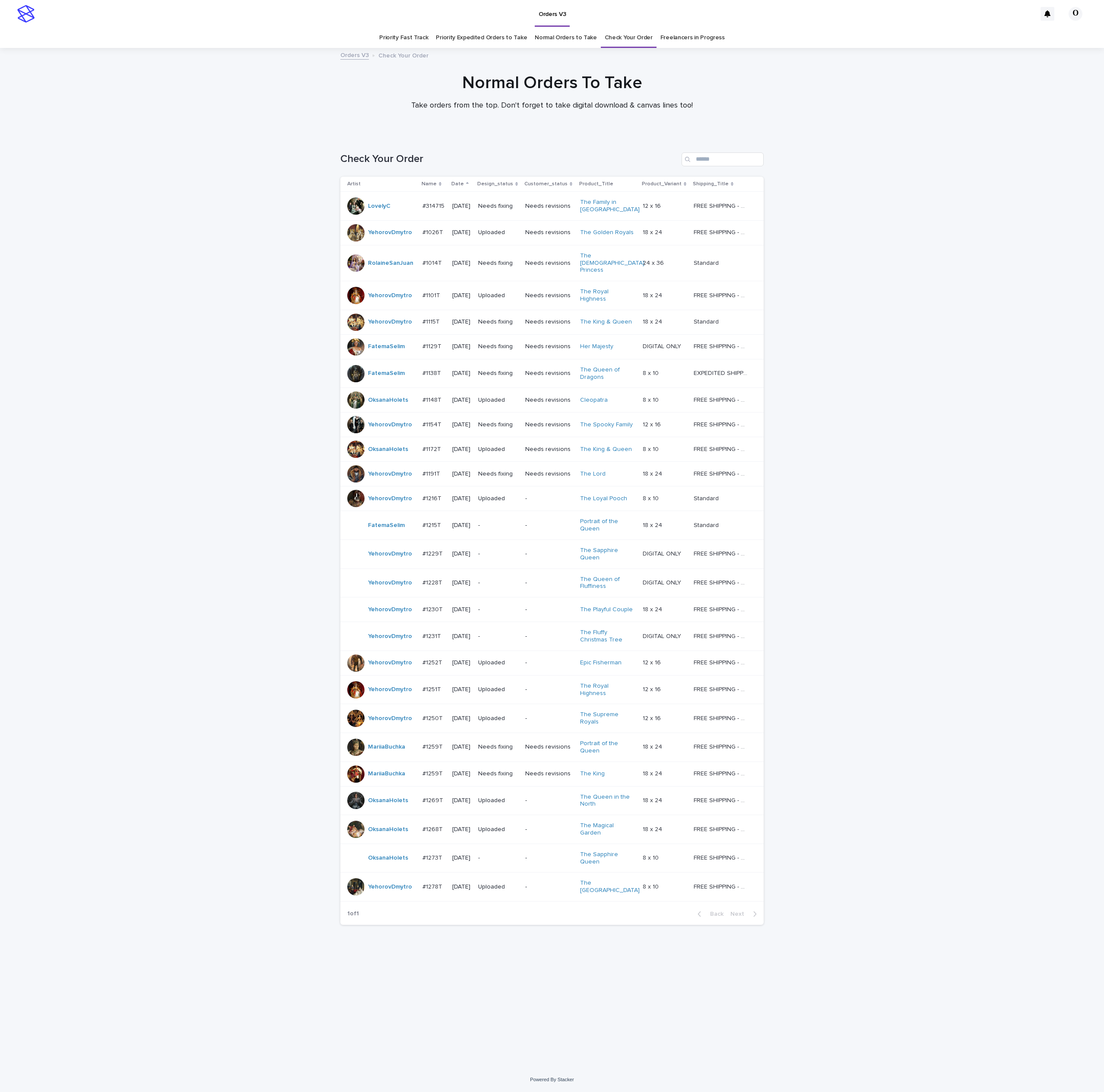
click at [358, 878] on div at bounding box center [356, 886] width 17 height 17
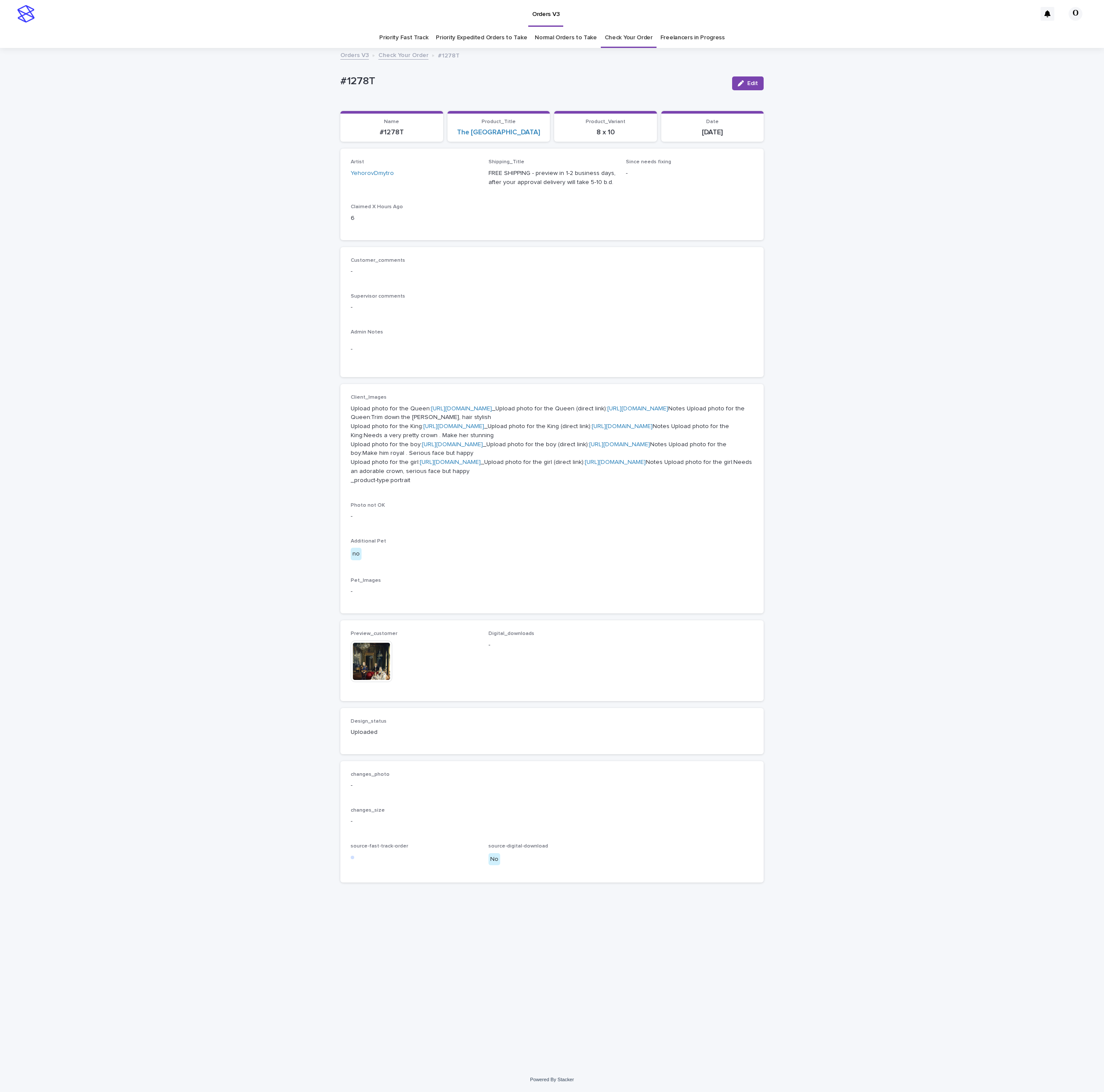
click at [379, 682] on img at bounding box center [371, 661] width 41 height 41
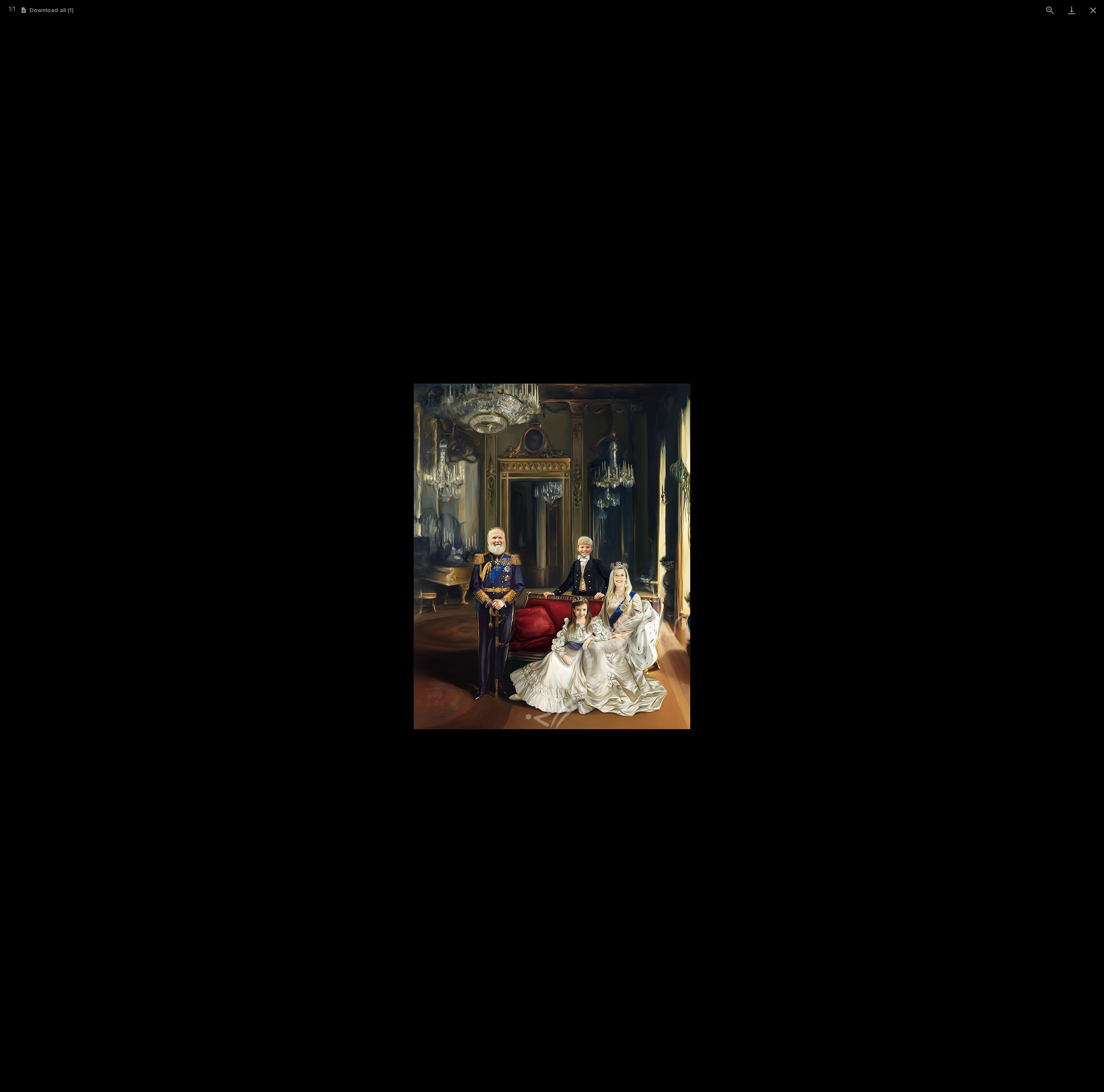
click at [814, 628] on picture at bounding box center [552, 556] width 1104 height 1072
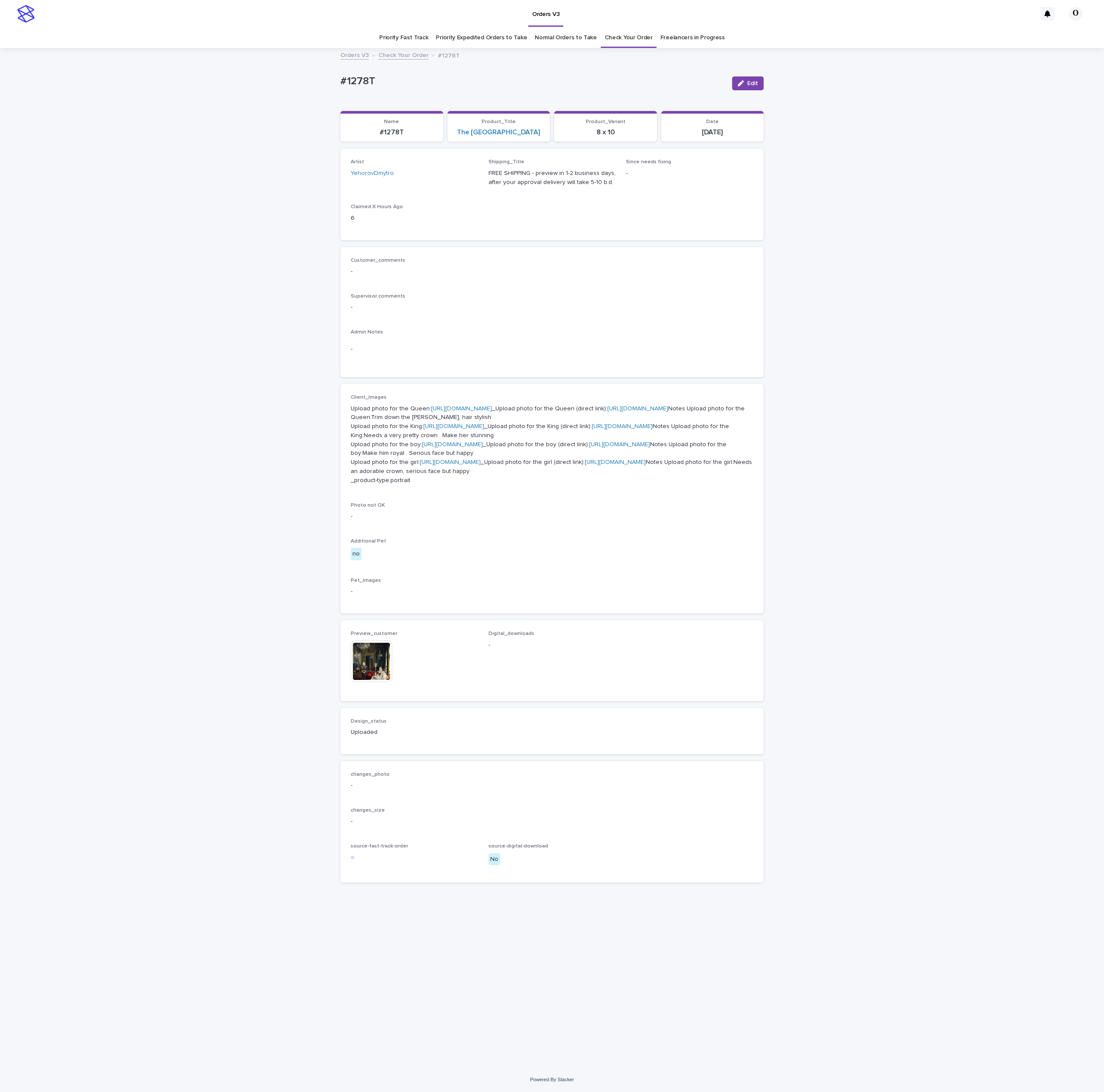
click at [369, 682] on img at bounding box center [371, 661] width 41 height 41
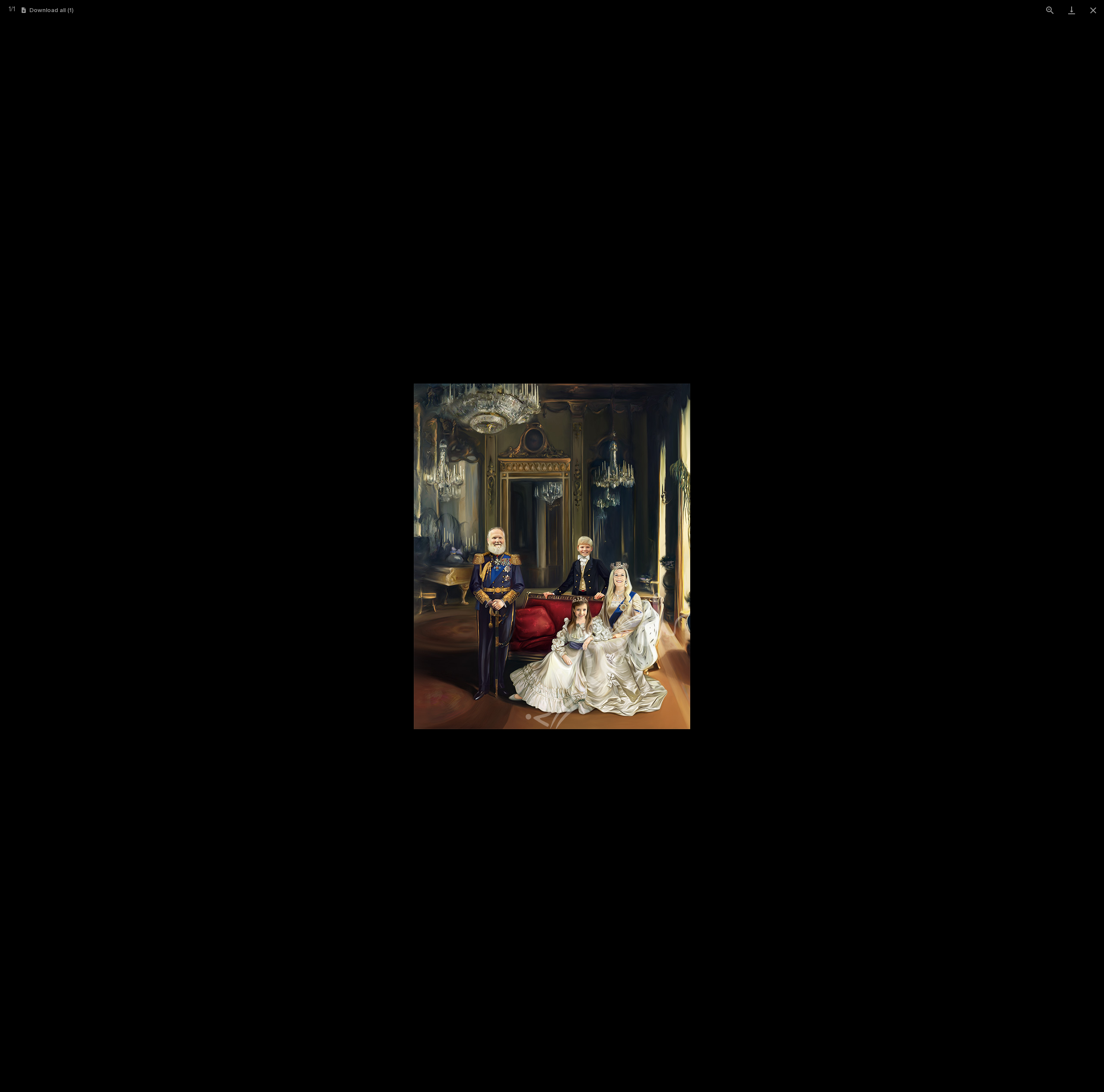
click at [841, 682] on picture at bounding box center [552, 556] width 1104 height 1072
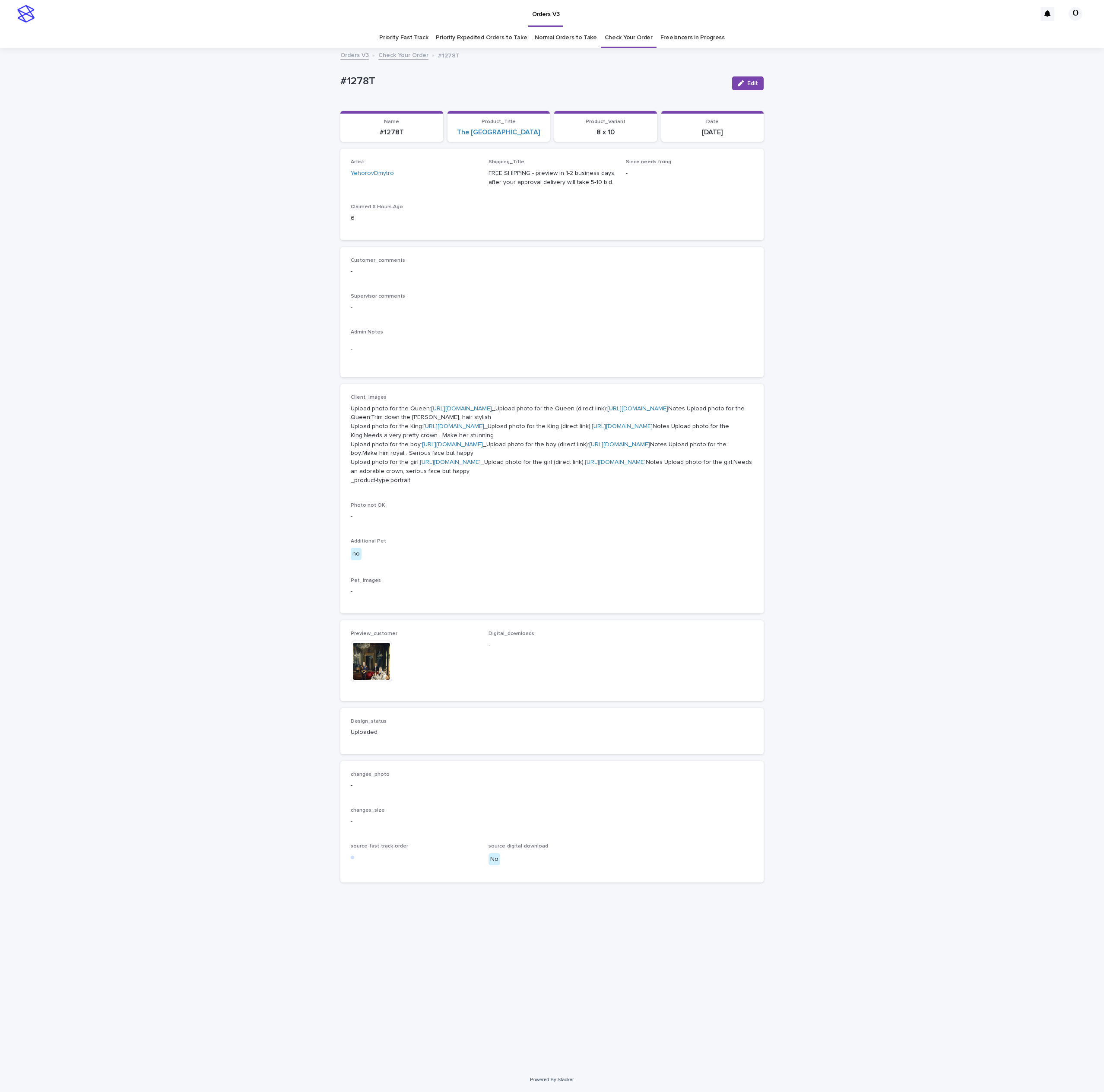
click at [375, 682] on img at bounding box center [371, 661] width 41 height 41
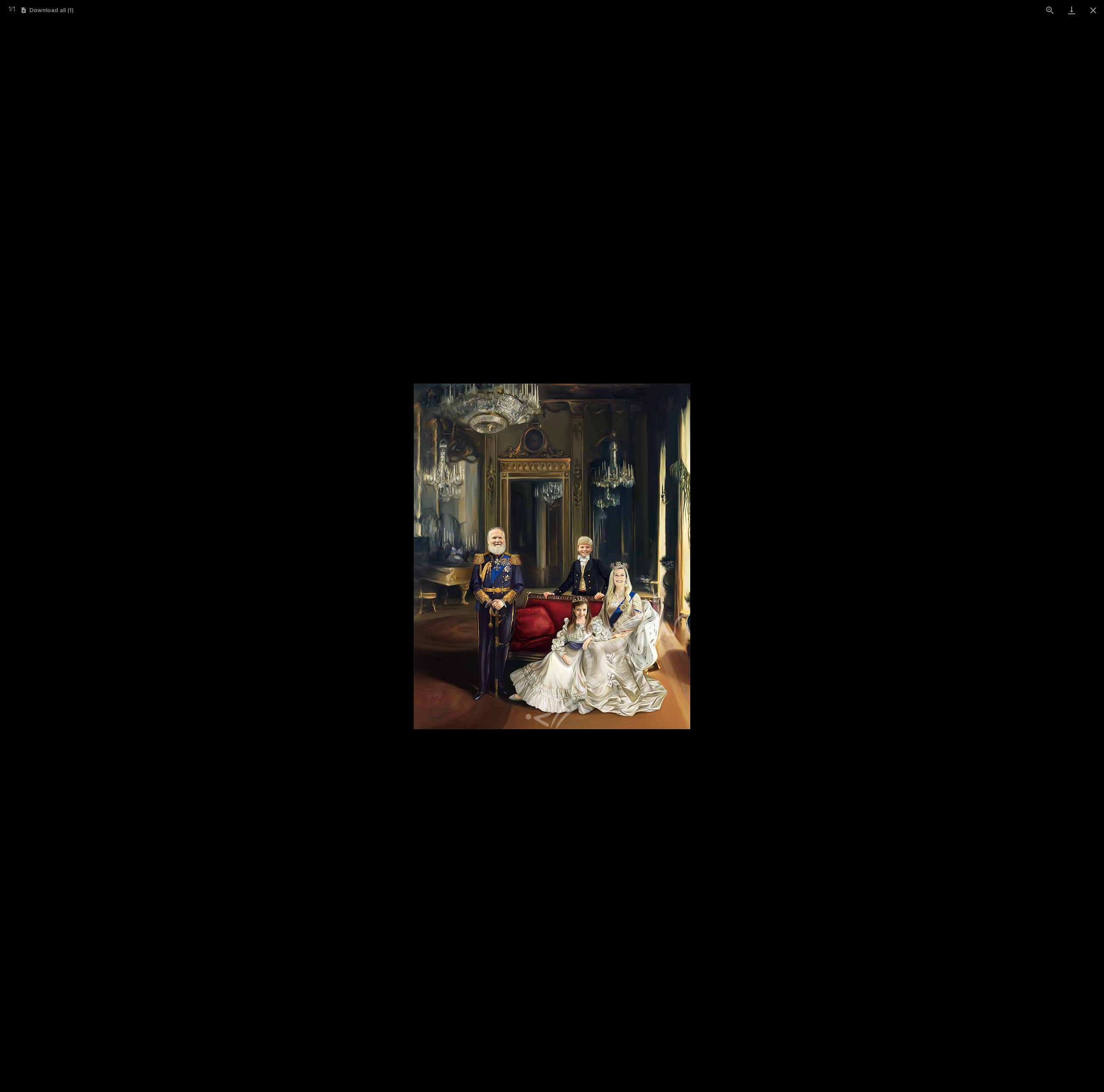
click at [846, 740] on picture at bounding box center [552, 556] width 1104 height 1072
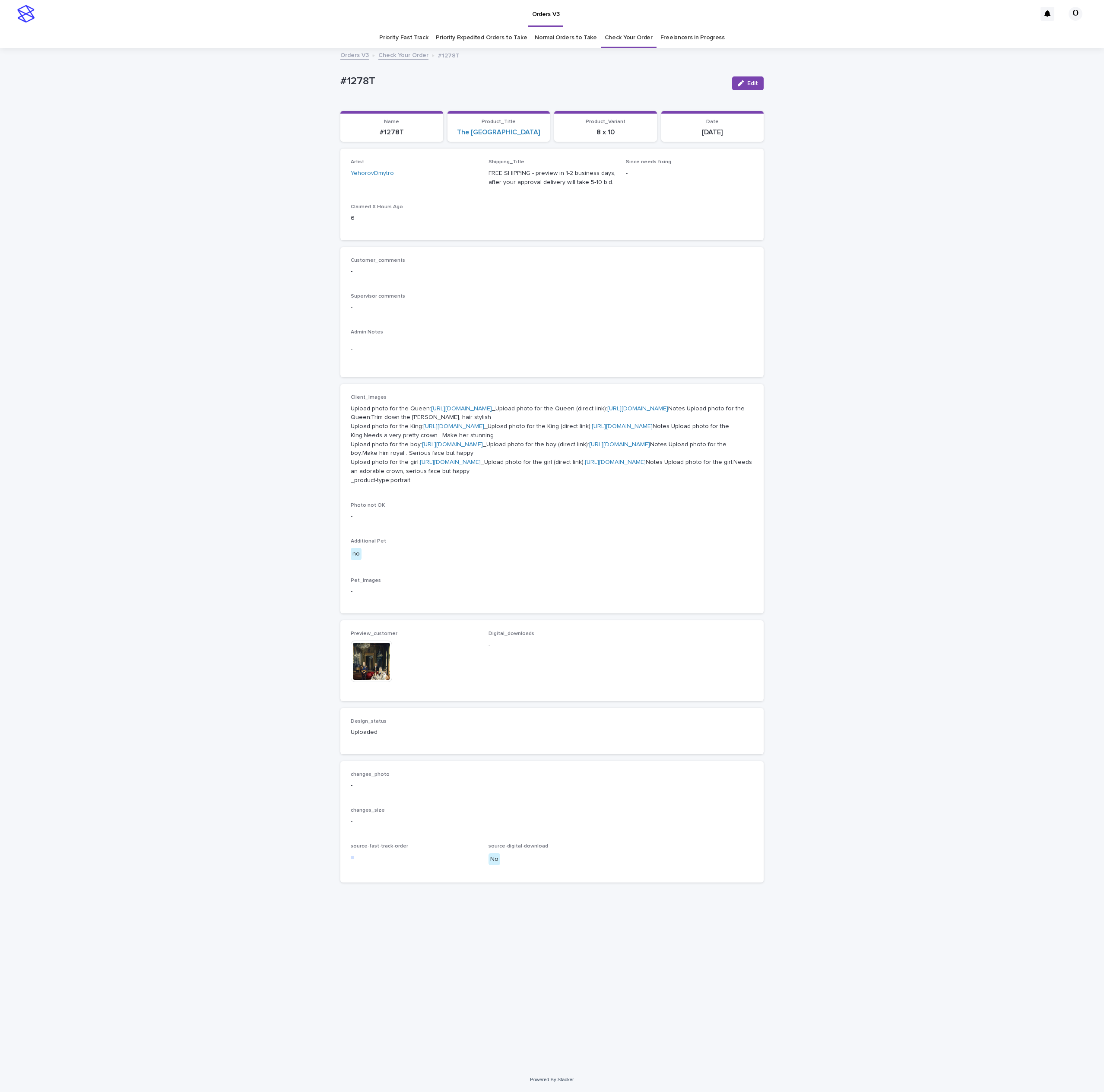
click at [943, 190] on div "Loading... Saving… Loading... Saving… #1278T Edit #1278T Edit Sorry, there was …" at bounding box center [552, 558] width 1104 height 1018
click at [619, 36] on link "Check Your Order" at bounding box center [629, 38] width 48 height 20
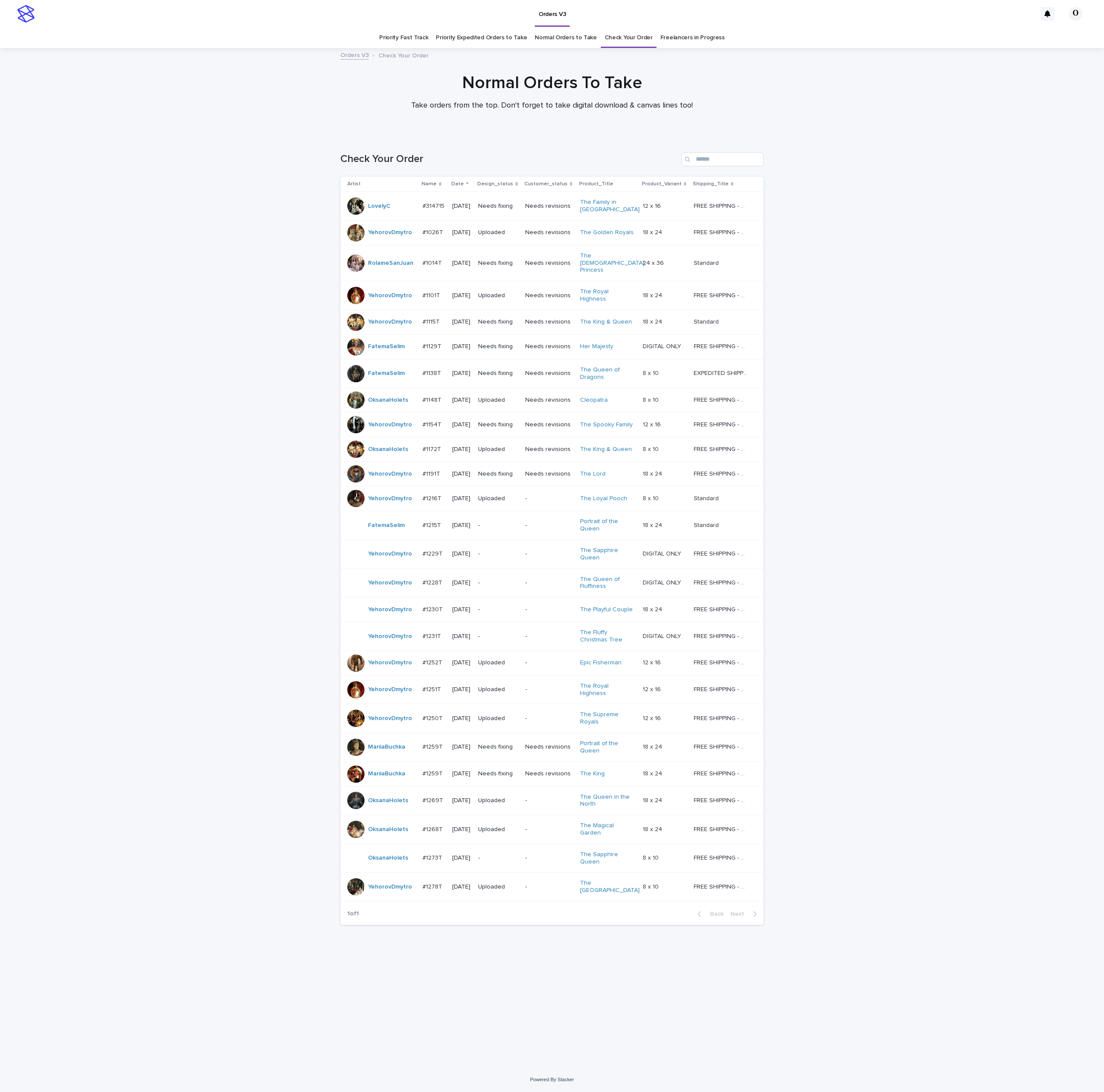
click at [678, 35] on link "Freelancers in Progress" at bounding box center [693, 38] width 65 height 20
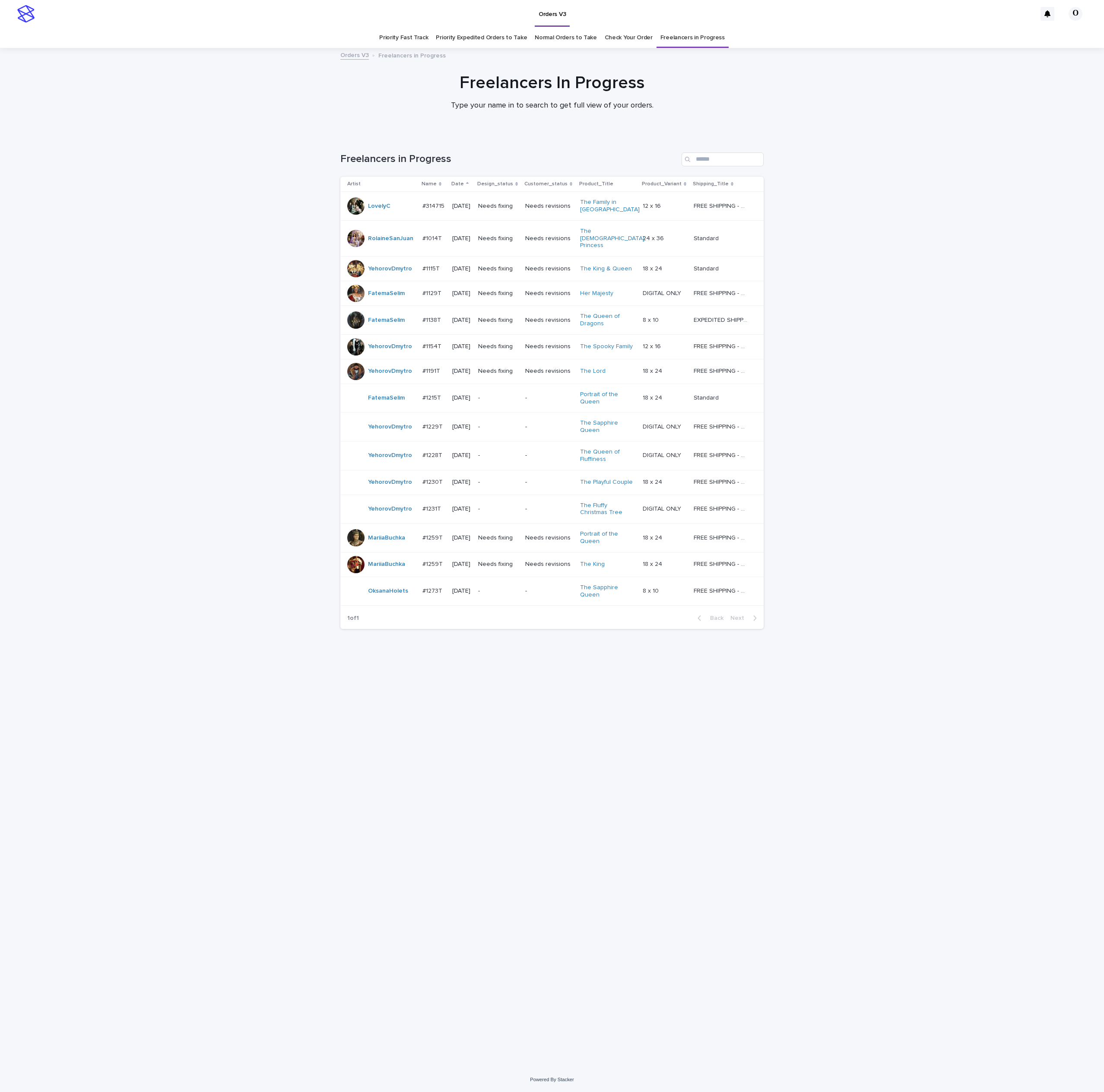
click at [1042, 599] on div "Loading... Saving… Loading... Saving… Freelancers in Progress Artist Name Date …" at bounding box center [552, 601] width 1104 height 932
click at [435, 585] on p "#1273T" at bounding box center [433, 590] width 22 height 9
click at [558, 45] on link "Normal Orders to Take" at bounding box center [565, 38] width 62 height 20
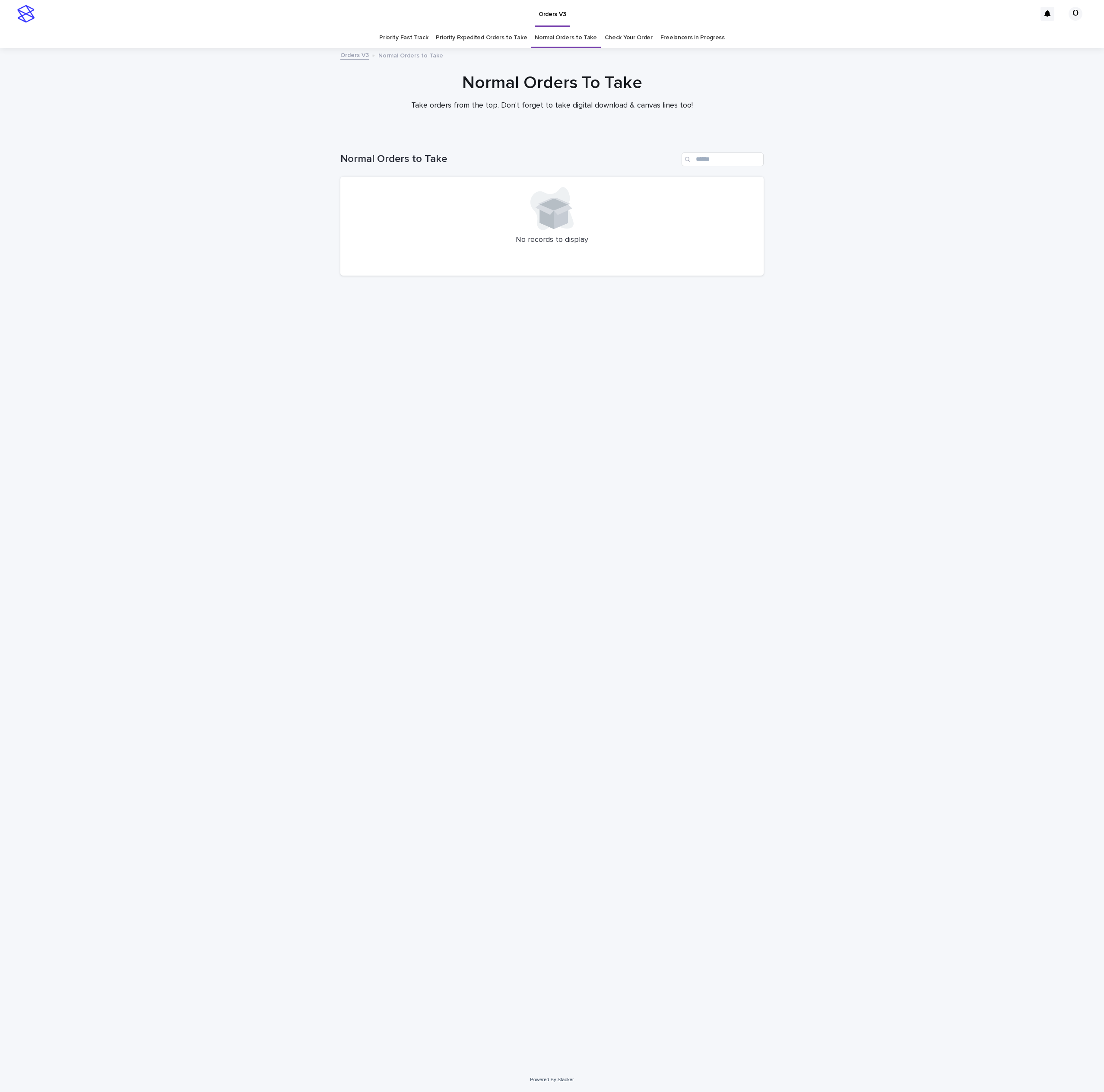
click at [489, 33] on link "Priority Expedited Orders to Take" at bounding box center [481, 38] width 91 height 20
click at [410, 39] on link "Priority Fast Track" at bounding box center [403, 38] width 49 height 20
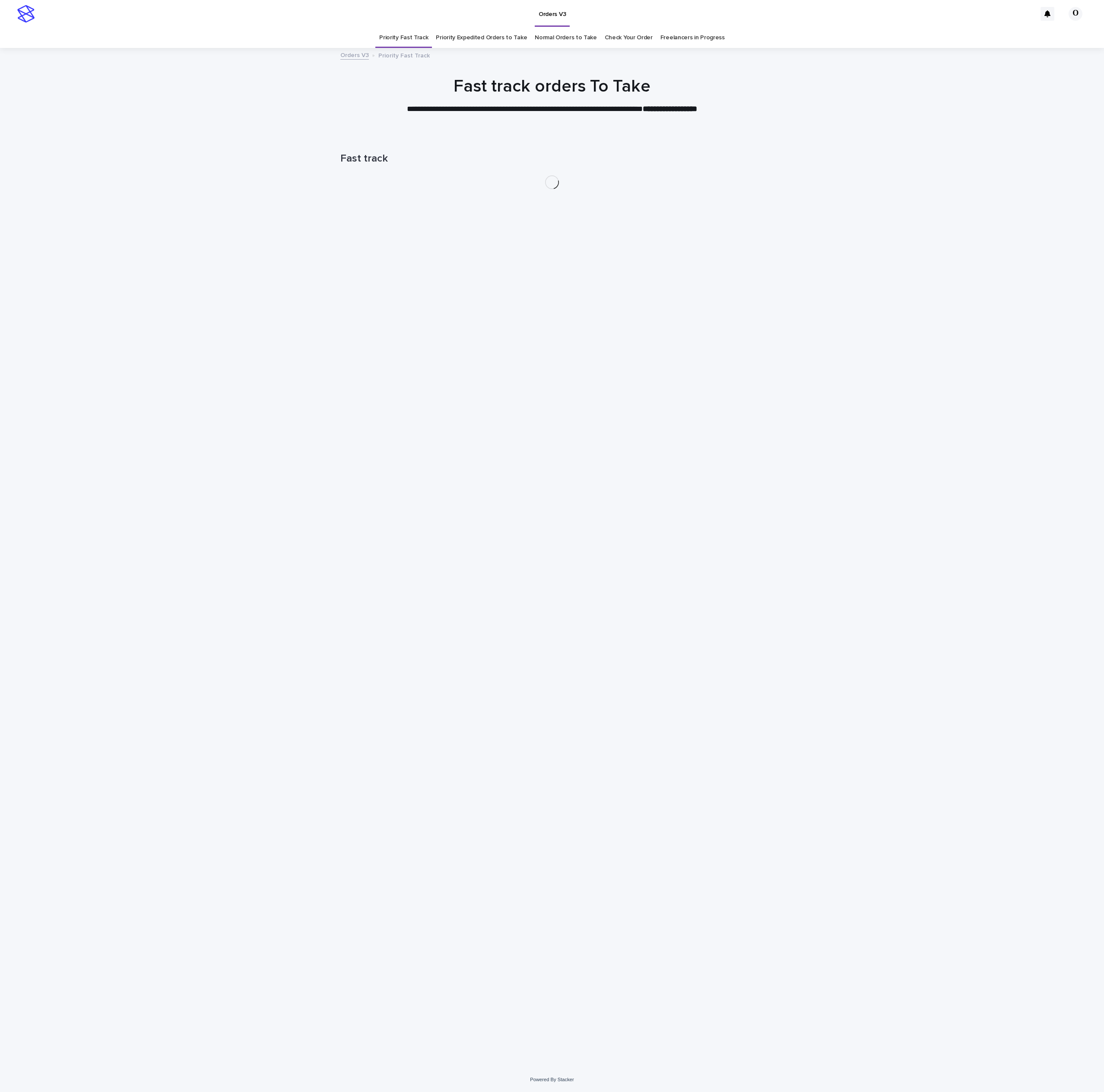
click at [467, 44] on link "Priority Expedited Orders to Take" at bounding box center [481, 38] width 91 height 20
